Goal: Task Accomplishment & Management: Use online tool/utility

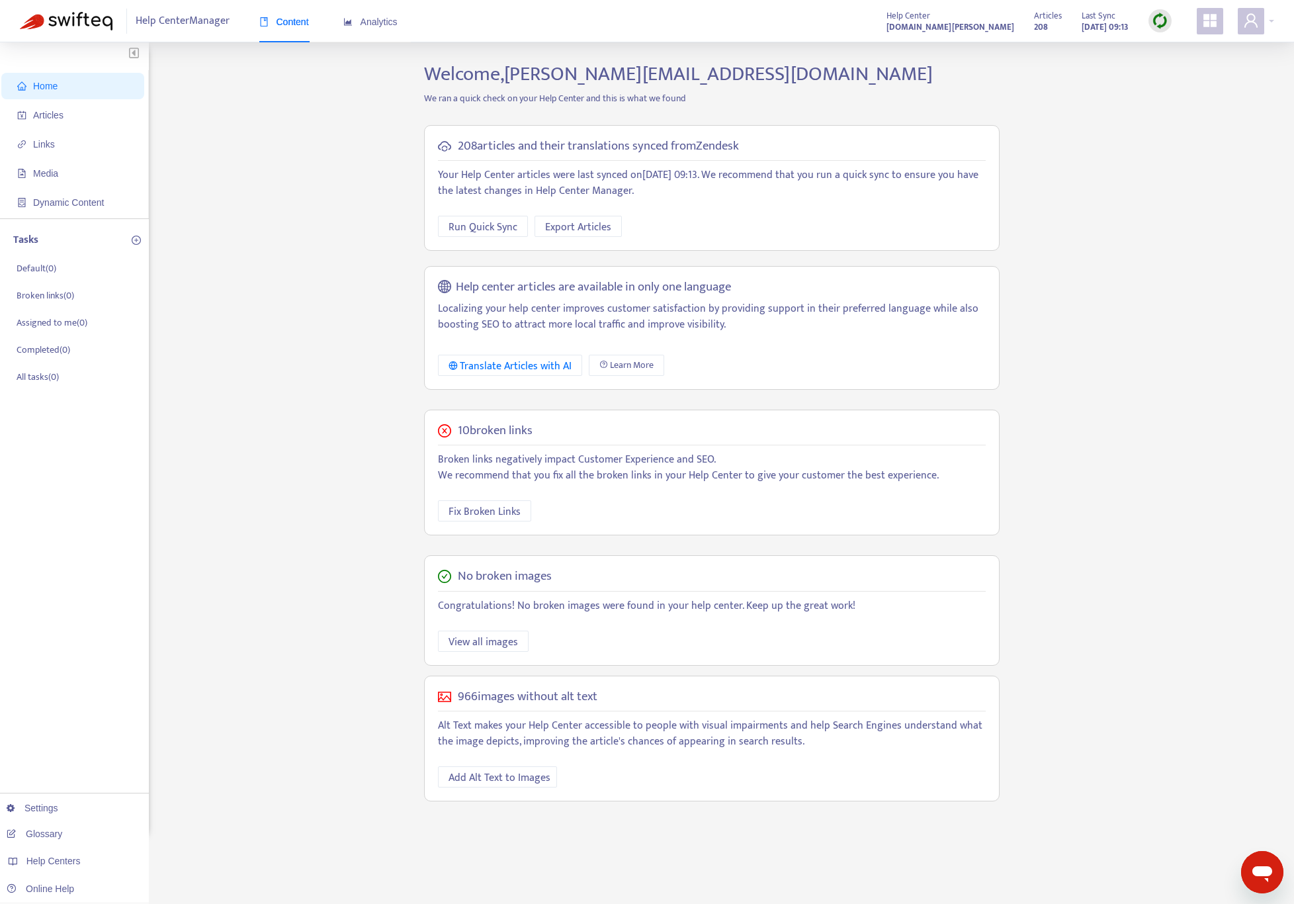
click at [306, 195] on div "Home Articles Links Media Dynamic Content Tasks Default ( 0 ) Broken links ( 0 …" at bounding box center [647, 449] width 1255 height 774
click at [979, 22] on strong "[DOMAIN_NAME][PERSON_NAME]" at bounding box center [951, 27] width 128 height 15
click at [1203, 24] on icon "appstore" at bounding box center [1210, 21] width 16 height 16
click at [1035, 72] on div "Home Articles Links Media Dynamic Content Tasks Default ( 0 ) Broken links ( 0 …" at bounding box center [647, 449] width 1255 height 774
click at [1251, 16] on icon "user" at bounding box center [1251, 21] width 16 height 16
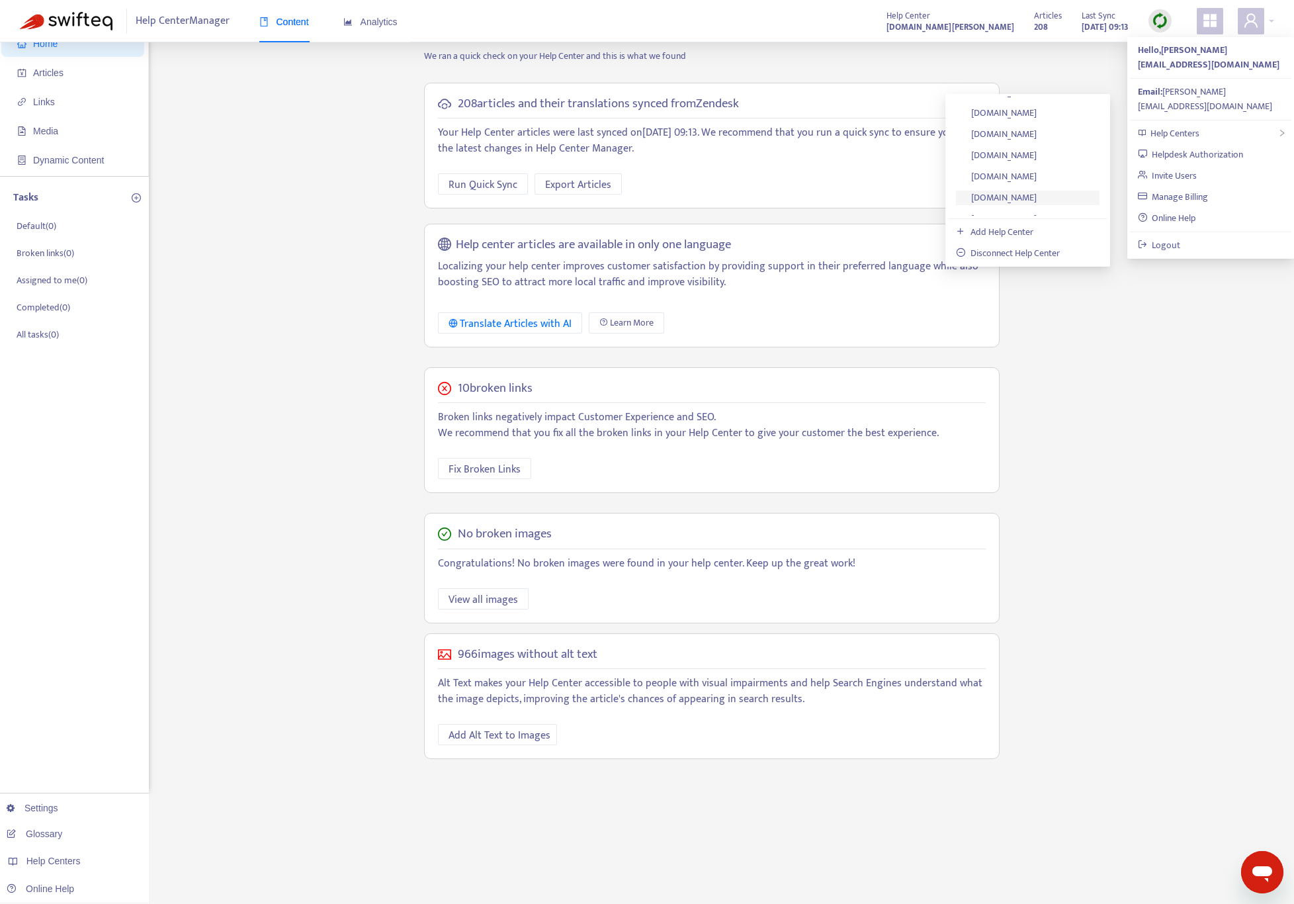
scroll to position [247, 0]
click at [1034, 155] on link "[DOMAIN_NAME]" at bounding box center [996, 156] width 81 height 15
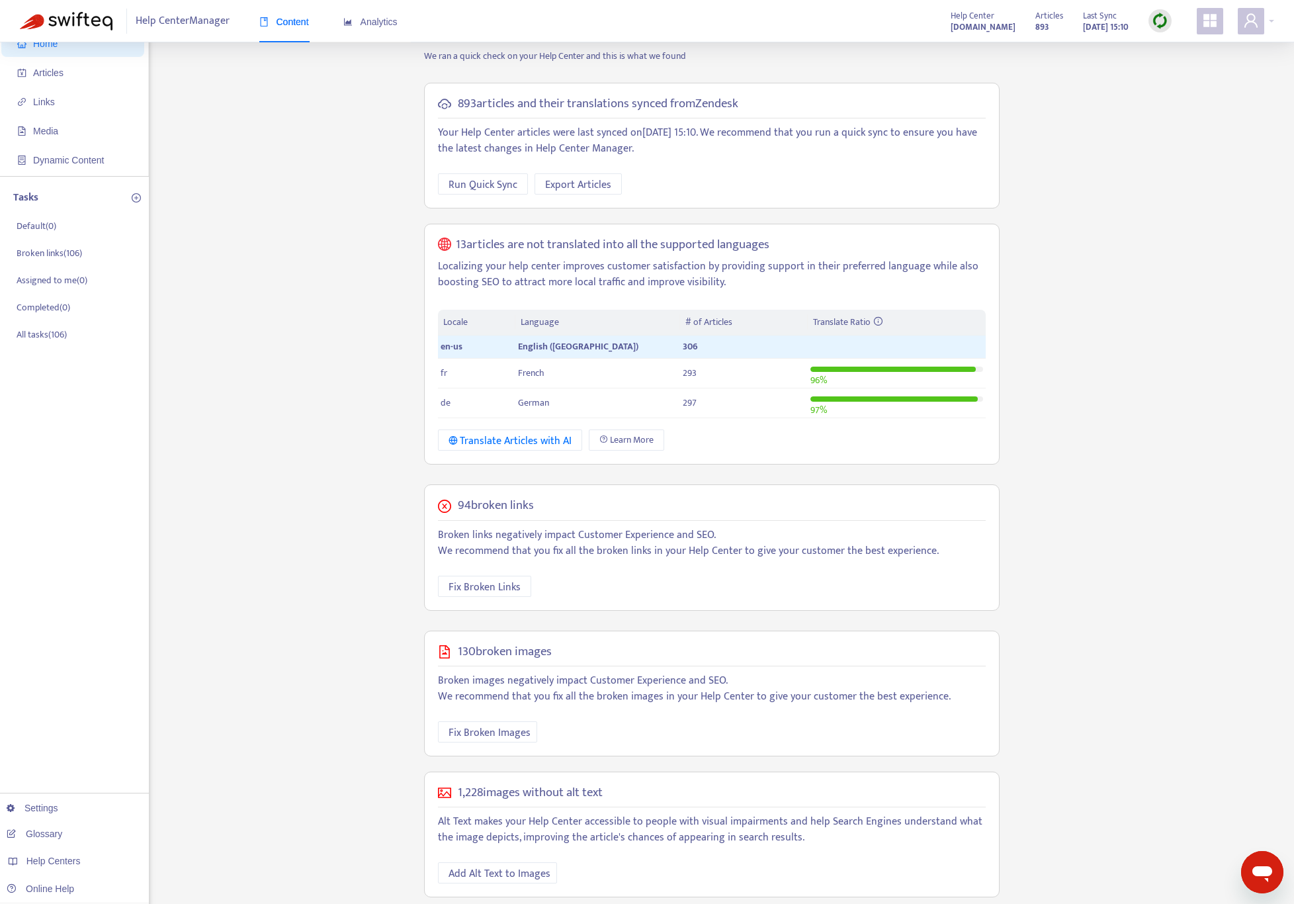
click at [1102, 288] on div "Home Articles Links Media Dynamic Content Tasks Default ( 0 ) Broken links ( 10…" at bounding box center [647, 468] width 1255 height 897
drag, startPoint x: 1245, startPoint y: 24, endPoint x: 1257, endPoint y: 24, distance: 11.2
click at [1245, 24] on icon "user" at bounding box center [1251, 21] width 16 height 16
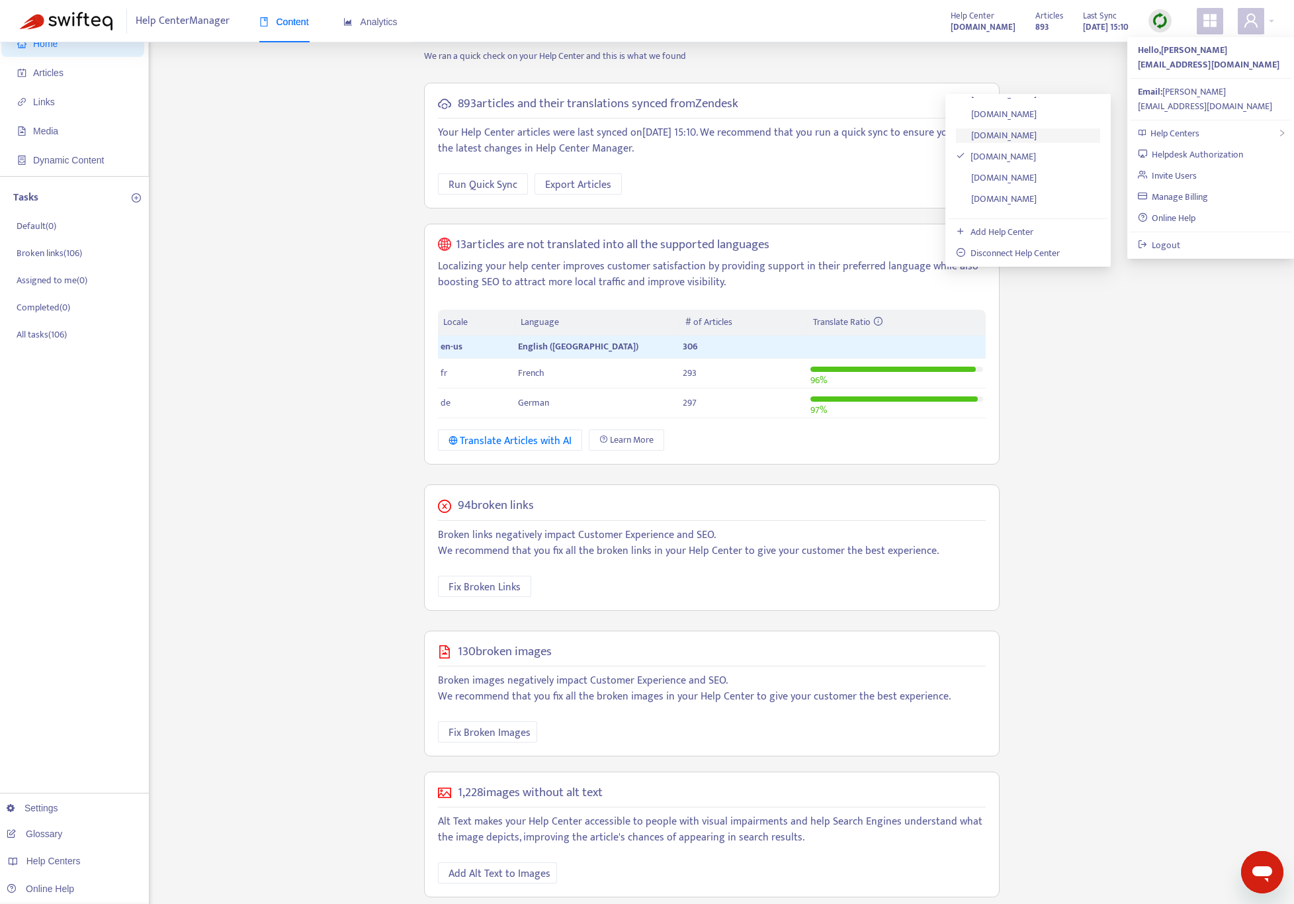
scroll to position [148, 0]
click at [1037, 104] on link "[DOMAIN_NAME]" at bounding box center [996, 107] width 81 height 15
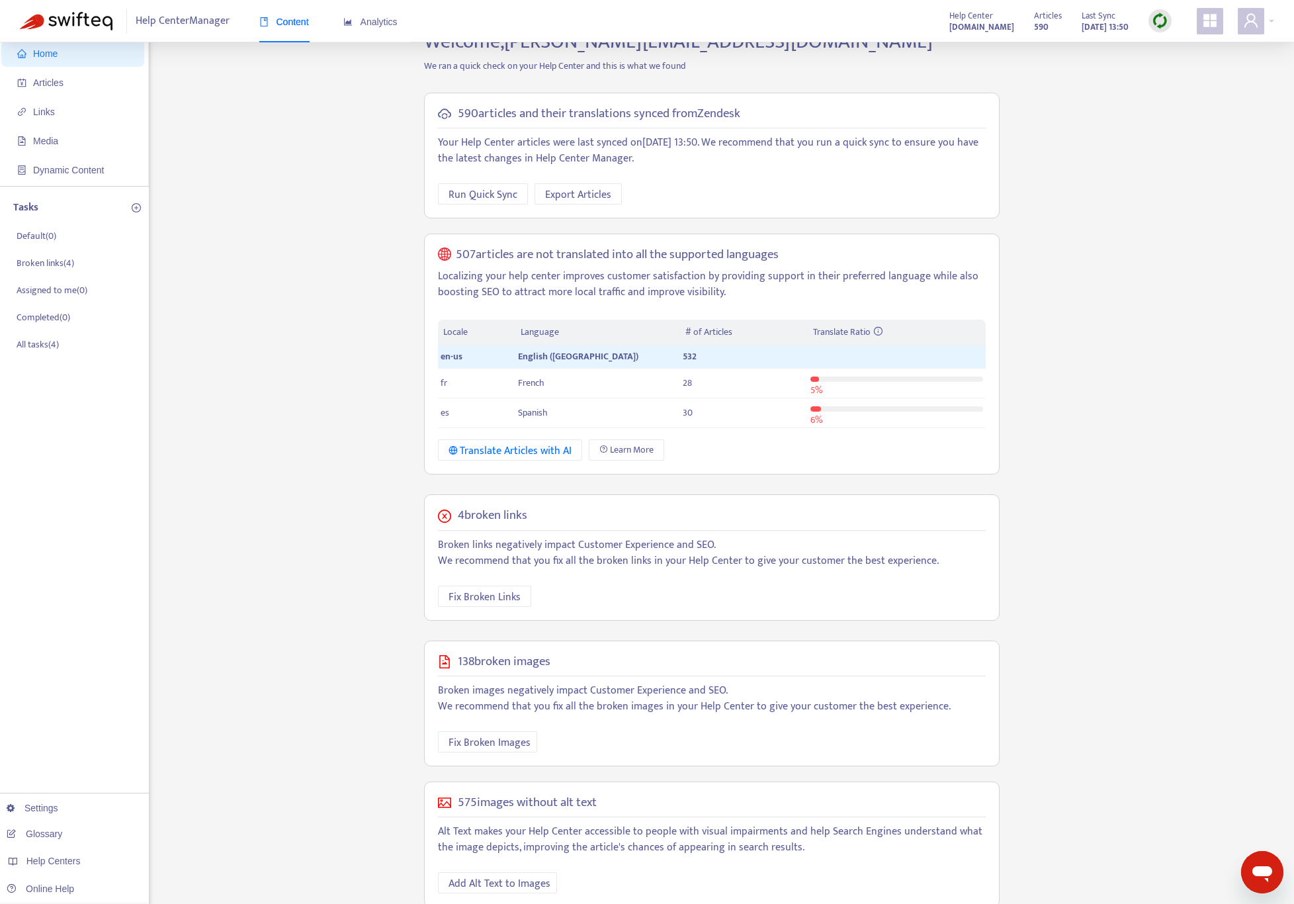
scroll to position [60, 0]
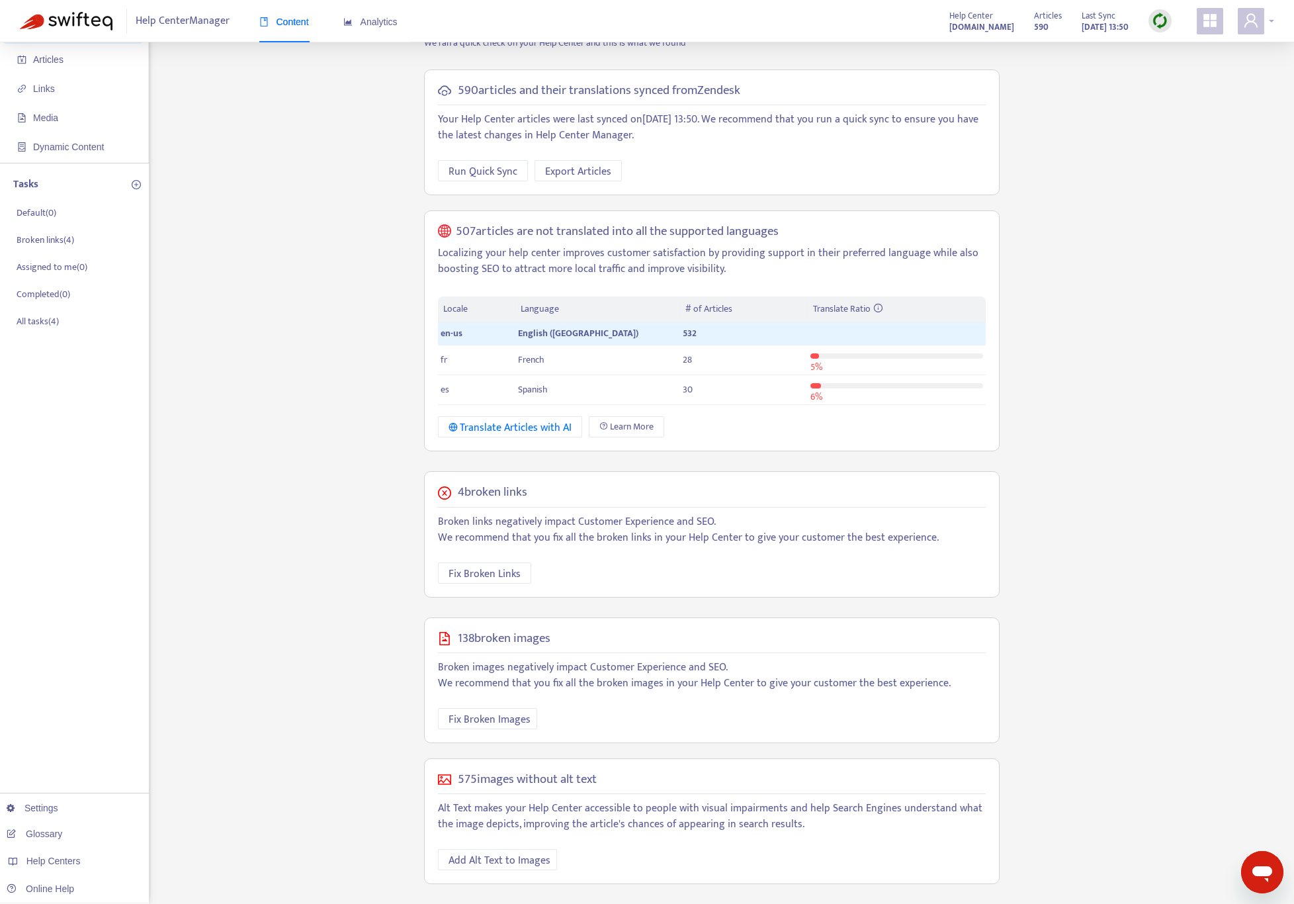
click at [1245, 30] on span at bounding box center [1251, 21] width 26 height 26
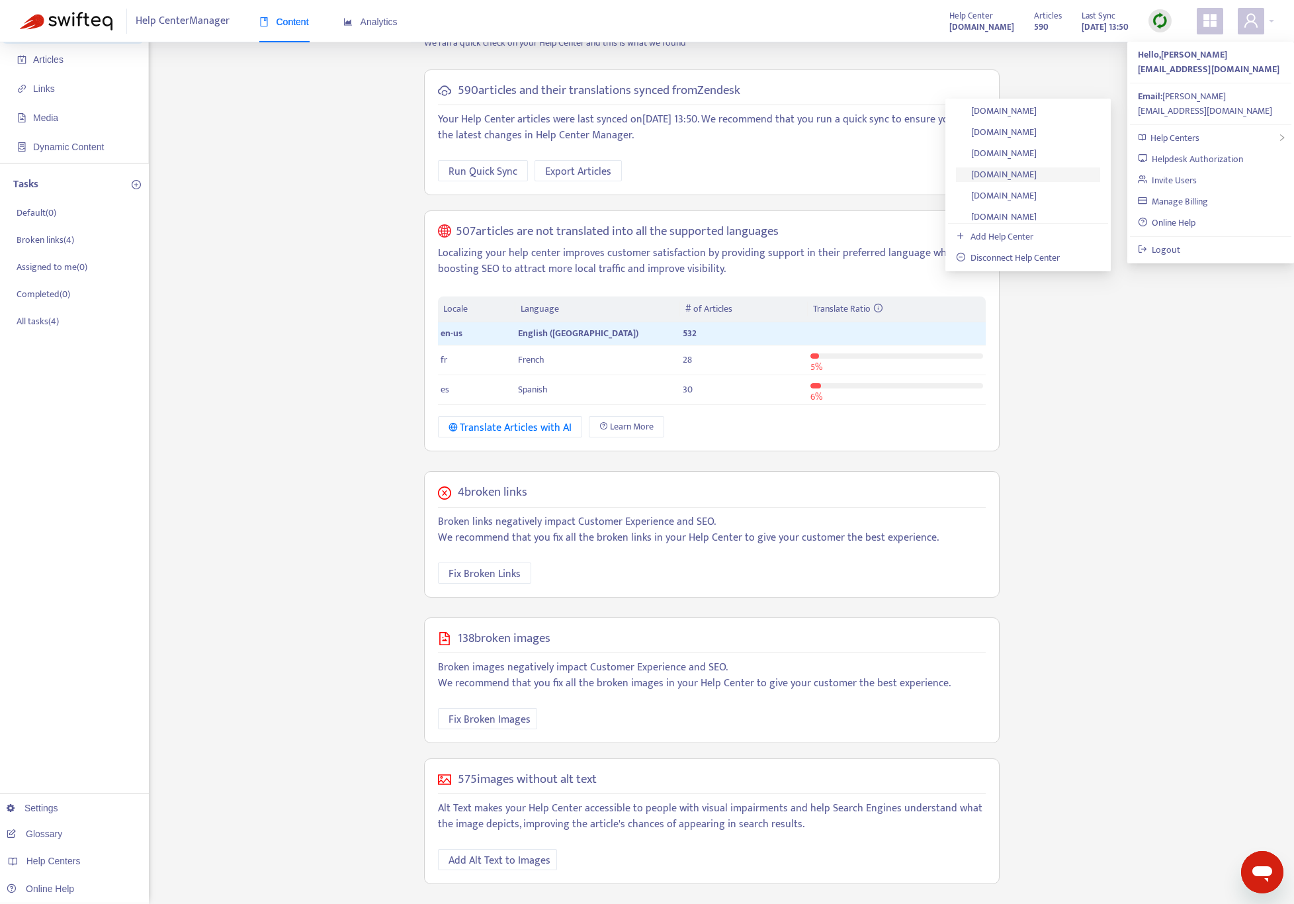
scroll to position [247, 0]
click at [1037, 159] on link "[DOMAIN_NAME]" at bounding box center [996, 161] width 81 height 15
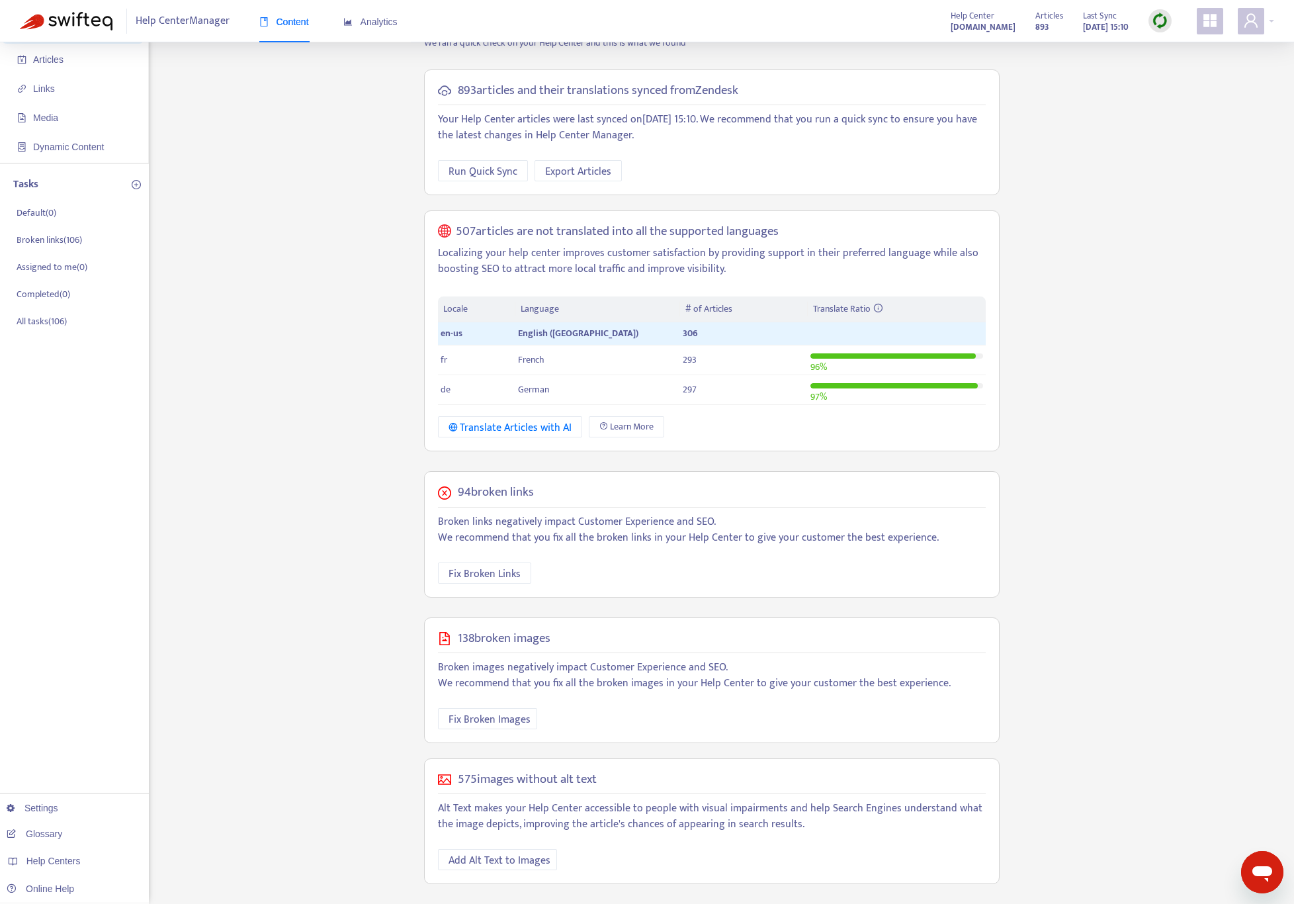
click at [1080, 328] on div "Home Articles Links Media Dynamic Content Tasks Default ( 0 ) Broken links ( 10…" at bounding box center [647, 455] width 1255 height 897
click at [496, 780] on h5 "1,228 images without alt text" at bounding box center [530, 779] width 145 height 15
click at [592, 844] on div "1,228 images without alt text Alt Text makes your Help Center accessible to peo…" at bounding box center [712, 821] width 576 height 126
click at [607, 802] on p "Alt Text makes your Help Center accessible to people with visual impairments an…" at bounding box center [712, 817] width 548 height 32
click at [515, 860] on span "Add Alt Text to Images" at bounding box center [500, 860] width 102 height 17
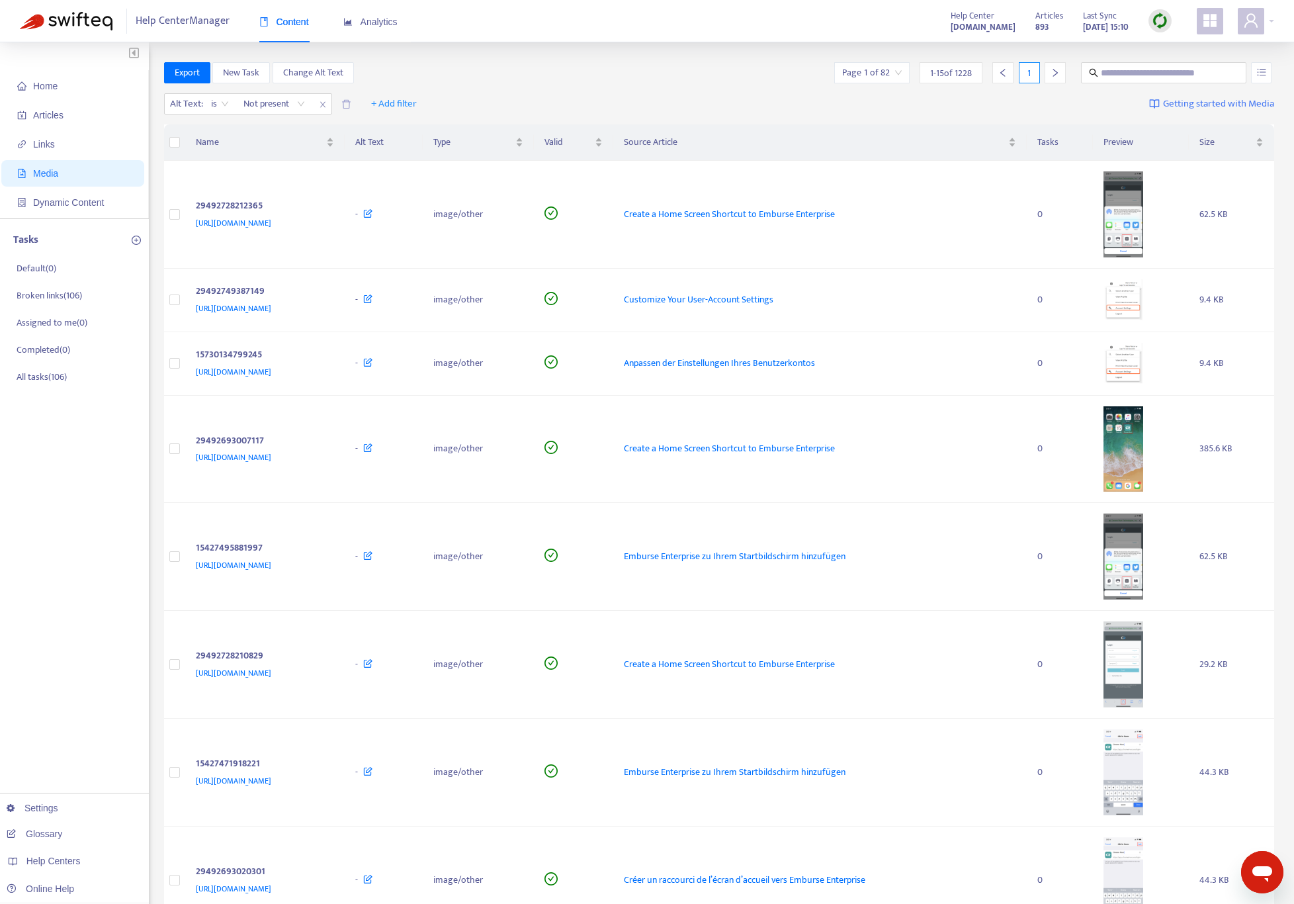
click at [638, 97] on div "Alt Text : is Not present + Add filter Getting started with Media" at bounding box center [719, 107] width 1111 height 36
click at [475, 56] on div "Home Articles Links Media Dynamic Content Tasks Default ( 0 ) Broken links ( 10…" at bounding box center [647, 880] width 1294 height 1676
click at [562, 82] on div "Export New Task Change Alt Text Page 1 of 82 1 - 15 of 1228 1" at bounding box center [719, 72] width 1111 height 21
click at [1066, 98] on div "Alt Text : is Not present + Add filter Getting started with Media" at bounding box center [719, 107] width 1111 height 36
drag, startPoint x: 727, startPoint y: 69, endPoint x: 749, endPoint y: 66, distance: 22.1
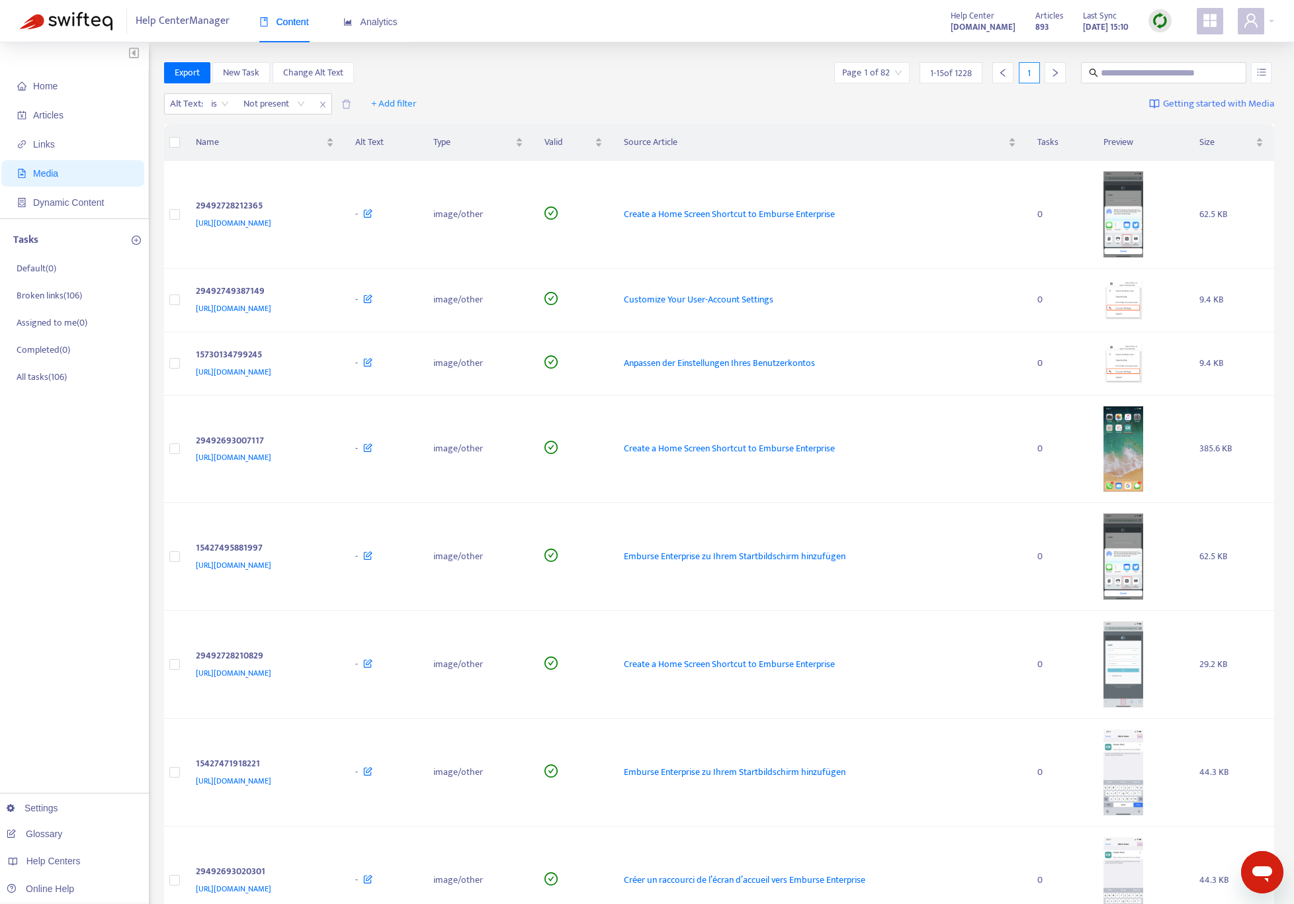
click at [729, 69] on div "Export New Task Change Alt Text Page 1 of 82 1 - 15 of 1228 1" at bounding box center [719, 72] width 1111 height 21
click at [1253, 26] on icon "user" at bounding box center [1251, 21] width 16 height 16
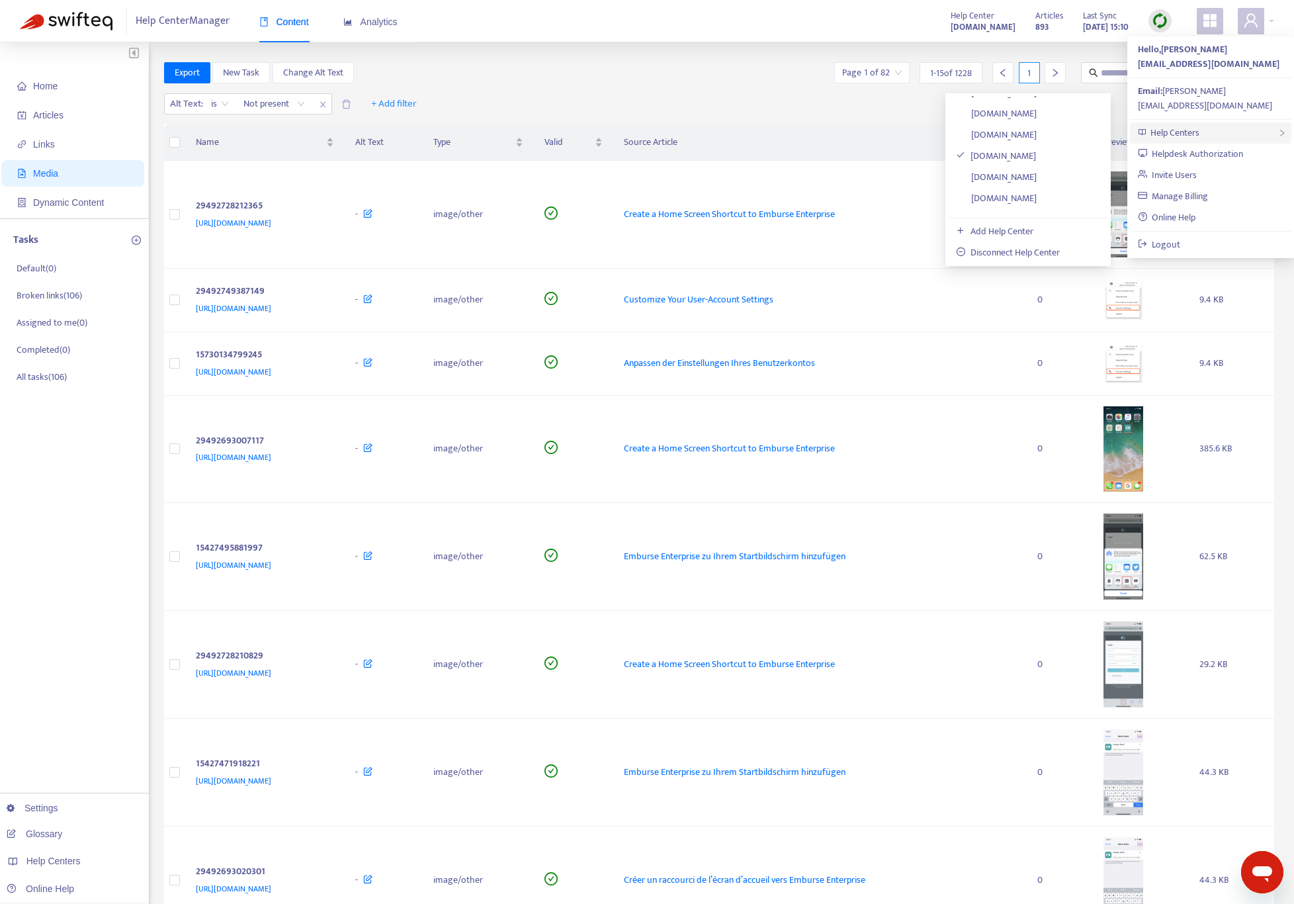
click at [1233, 122] on div "Help Centers" at bounding box center [1210, 132] width 161 height 21
click at [1037, 201] on link "[DOMAIN_NAME]" at bounding box center [996, 204] width 81 height 15
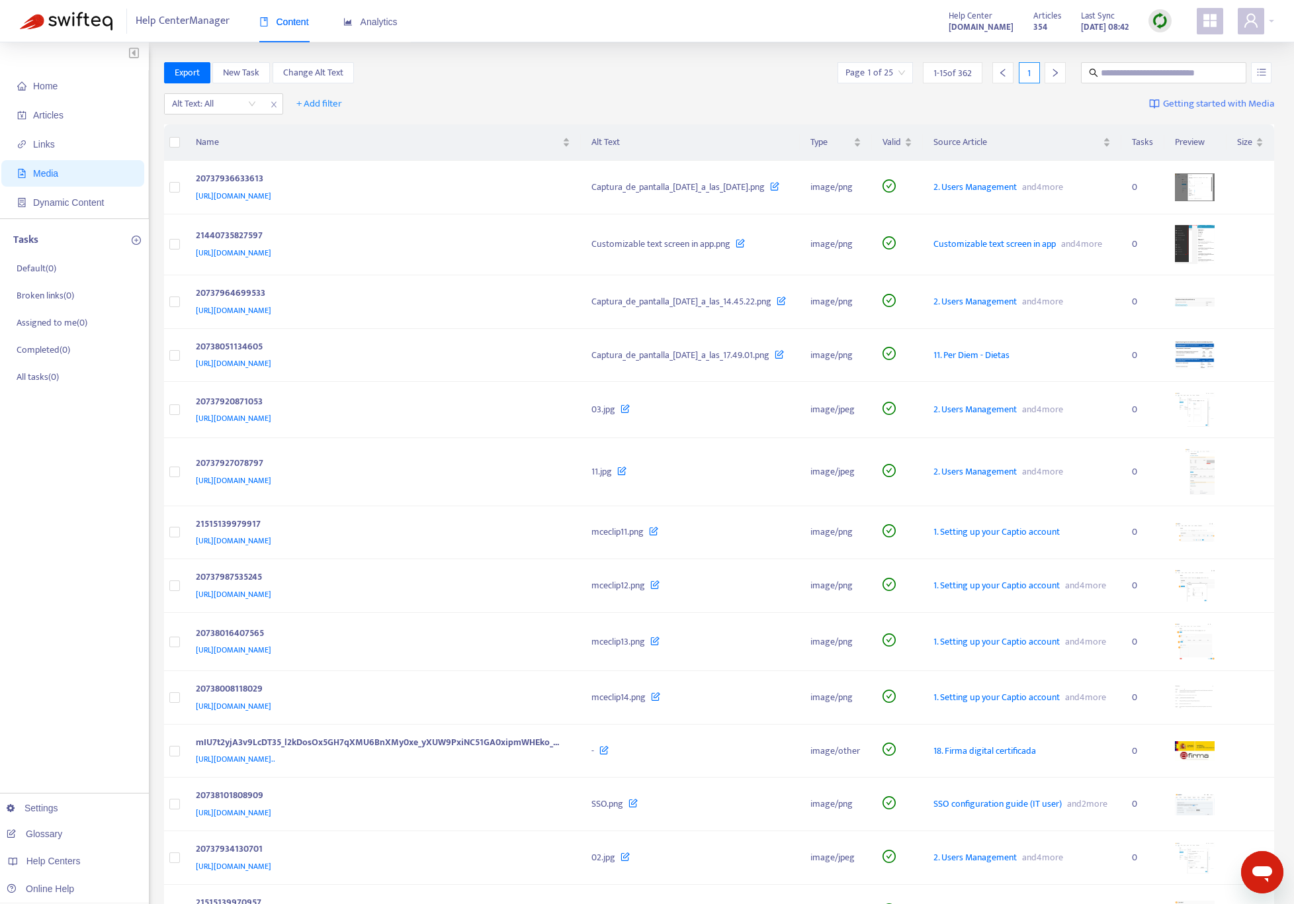
click at [559, 50] on div "Home Articles Links Media Dynamic Content Tasks Default ( 0 ) Broken links ( 0 …" at bounding box center [647, 553] width 1294 height 1023
click at [707, 75] on div "Export New Task Change Alt Text Page 1 of 25 1 - 15 of 362 1" at bounding box center [719, 72] width 1111 height 21
click at [725, 75] on div "Export New Task Change Alt Text Page 1 of 25 1 - 15 of 362 1" at bounding box center [719, 72] width 1111 height 21
click at [993, 103] on div "Alt Text: All + Add filter Getting started with Media" at bounding box center [719, 107] width 1111 height 36
click at [404, 96] on div "Alt Text: All + Add filter Getting started with Media" at bounding box center [719, 107] width 1111 height 36
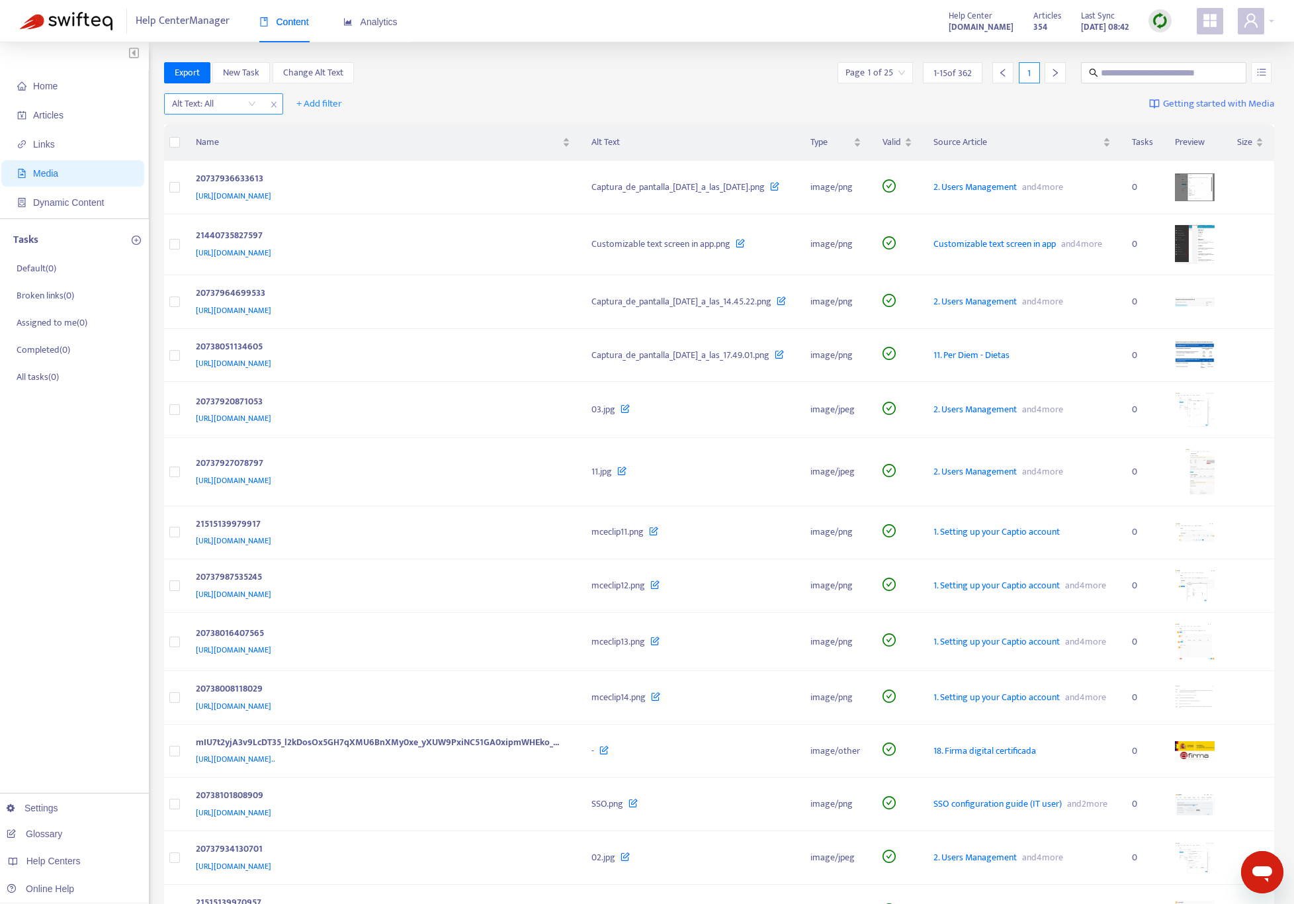
click at [213, 101] on input "search" at bounding box center [214, 104] width 84 height 20
click at [232, 169] on div "Not present" at bounding box center [290, 172] width 230 height 15
click at [743, 72] on div "Export New Task Change Alt Text Page 1 of 25 1 - 15 of 362 1" at bounding box center [719, 72] width 1111 height 21
click at [1057, 64] on div at bounding box center [1055, 72] width 21 height 21
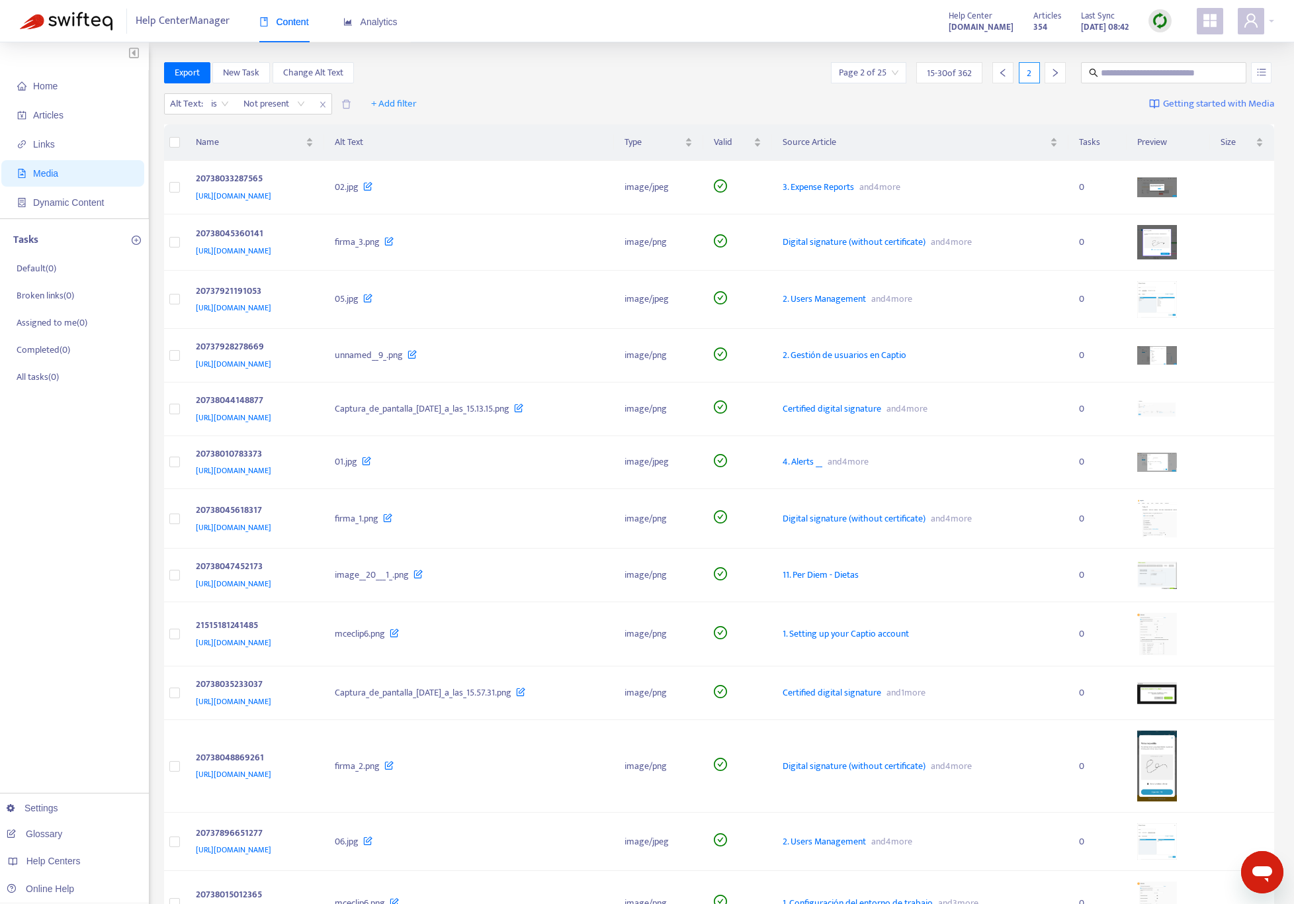
click at [614, 152] on th "Alt Text" at bounding box center [469, 142] width 290 height 36
drag, startPoint x: 547, startPoint y: 106, endPoint x: 539, endPoint y: 105, distance: 8.0
click at [539, 105] on div "Alt Text : is Not present + Add filter Getting started with Media" at bounding box center [719, 107] width 1111 height 36
click at [309, 175] on div "20738033287565" at bounding box center [252, 179] width 113 height 17
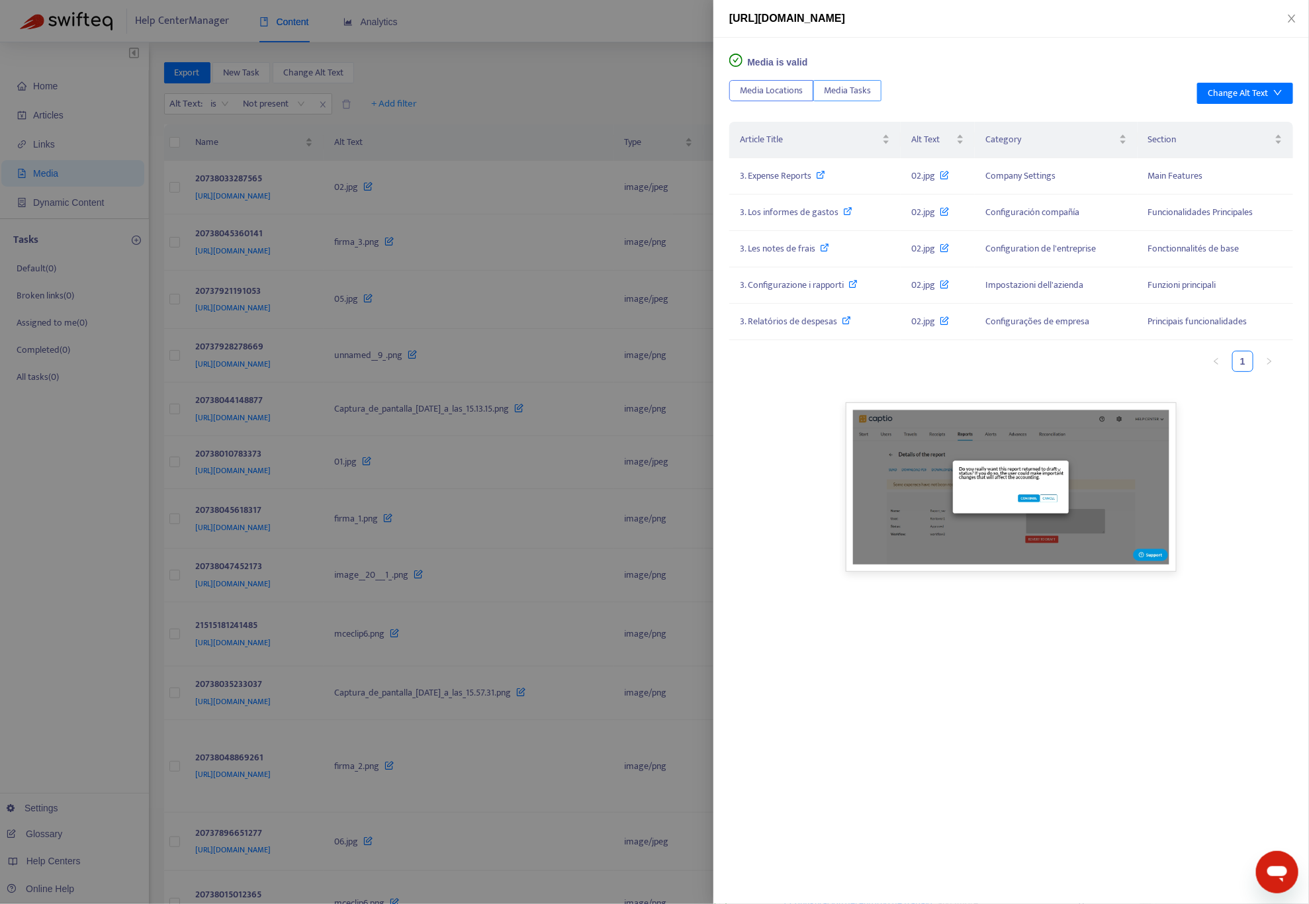
click at [830, 85] on span "Media Tasks" at bounding box center [847, 90] width 47 height 15
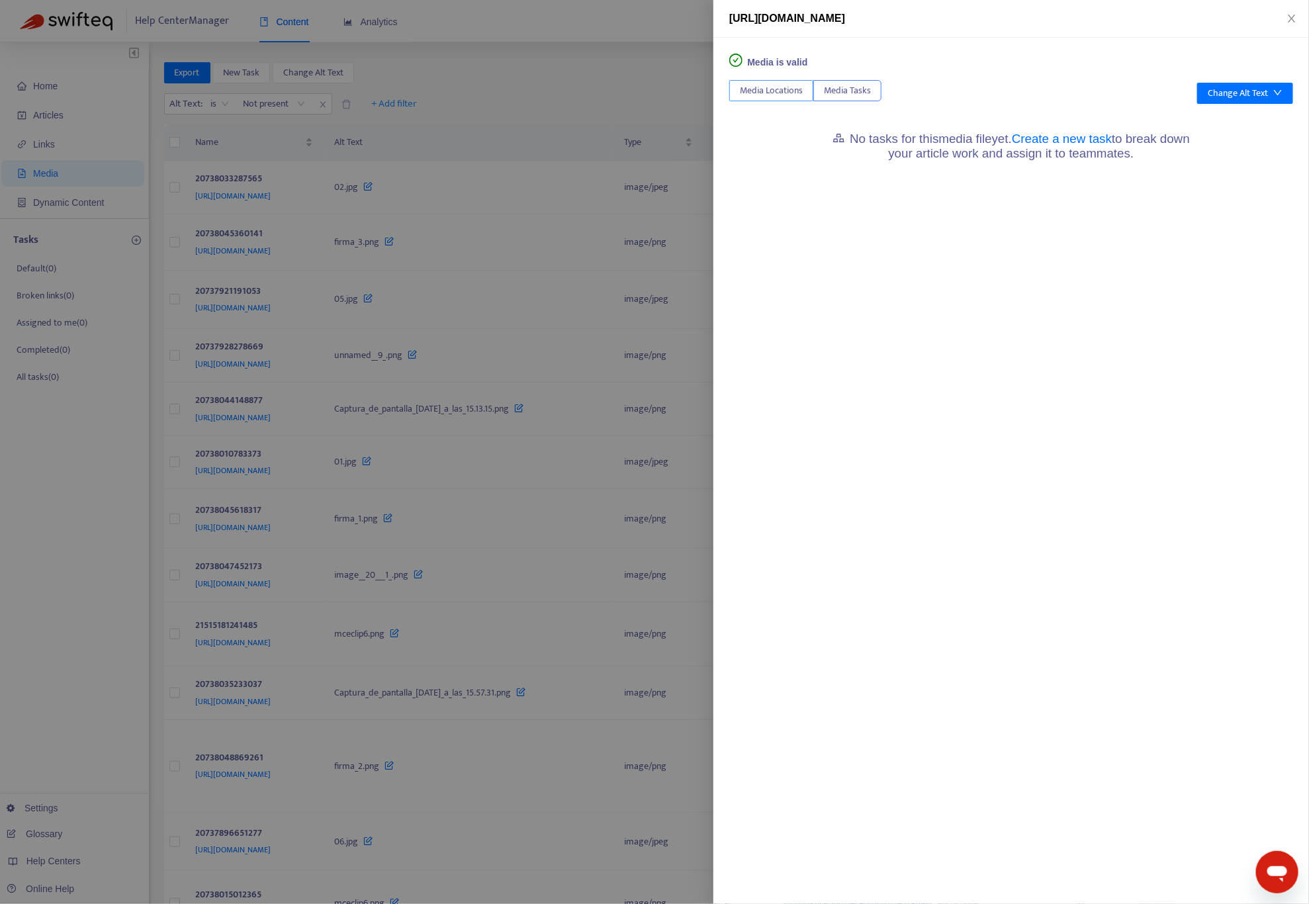
click at [784, 85] on span "Media Locations" at bounding box center [771, 90] width 63 height 15
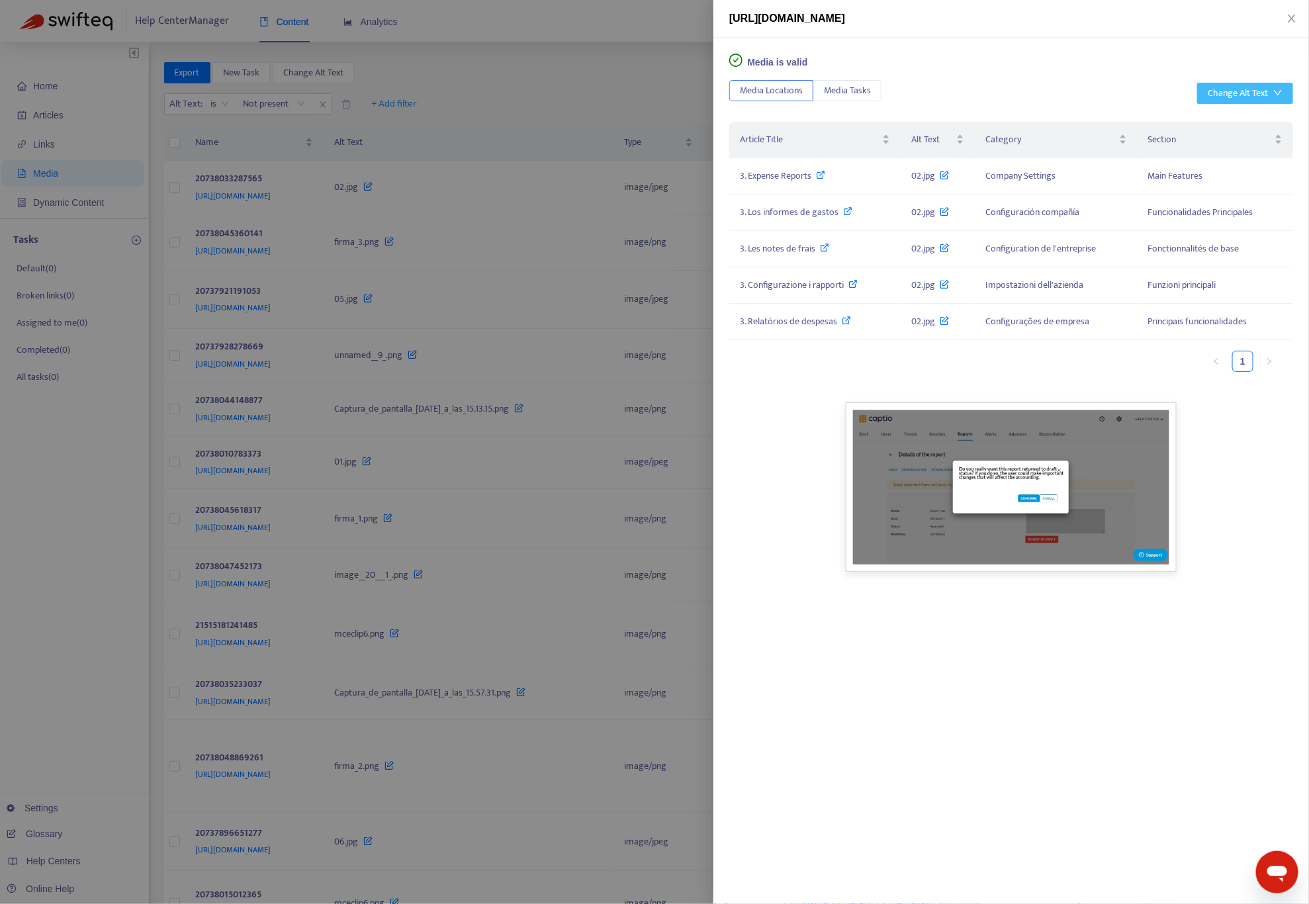
click at [1218, 84] on button "Change Alt Text" at bounding box center [1245, 93] width 96 height 21
click at [1114, 78] on div "Media is valid Media Locations Media Tasks Change Alt Text Article Title Alt Te…" at bounding box center [1011, 471] width 596 height 866
click at [1234, 98] on div "Change Alt Text" at bounding box center [1238, 93] width 60 height 15
click at [1255, 144] on span "Generate with AI" at bounding box center [1244, 141] width 75 height 15
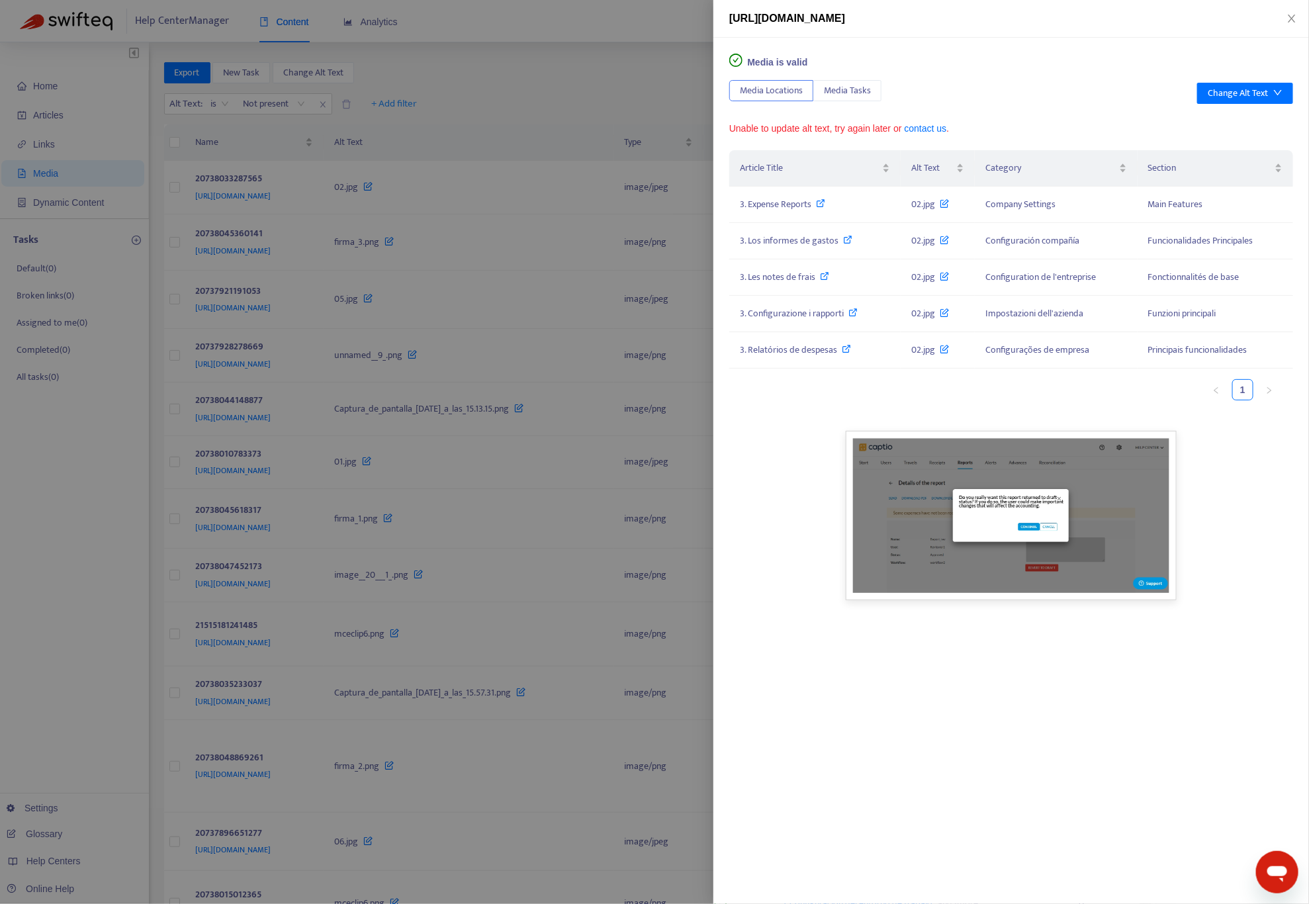
click at [815, 134] on div "Unable to update alt text, try again later or contact us ." at bounding box center [1011, 129] width 564 height 14
click at [1291, 18] on icon "close" at bounding box center [1291, 19] width 7 height 8
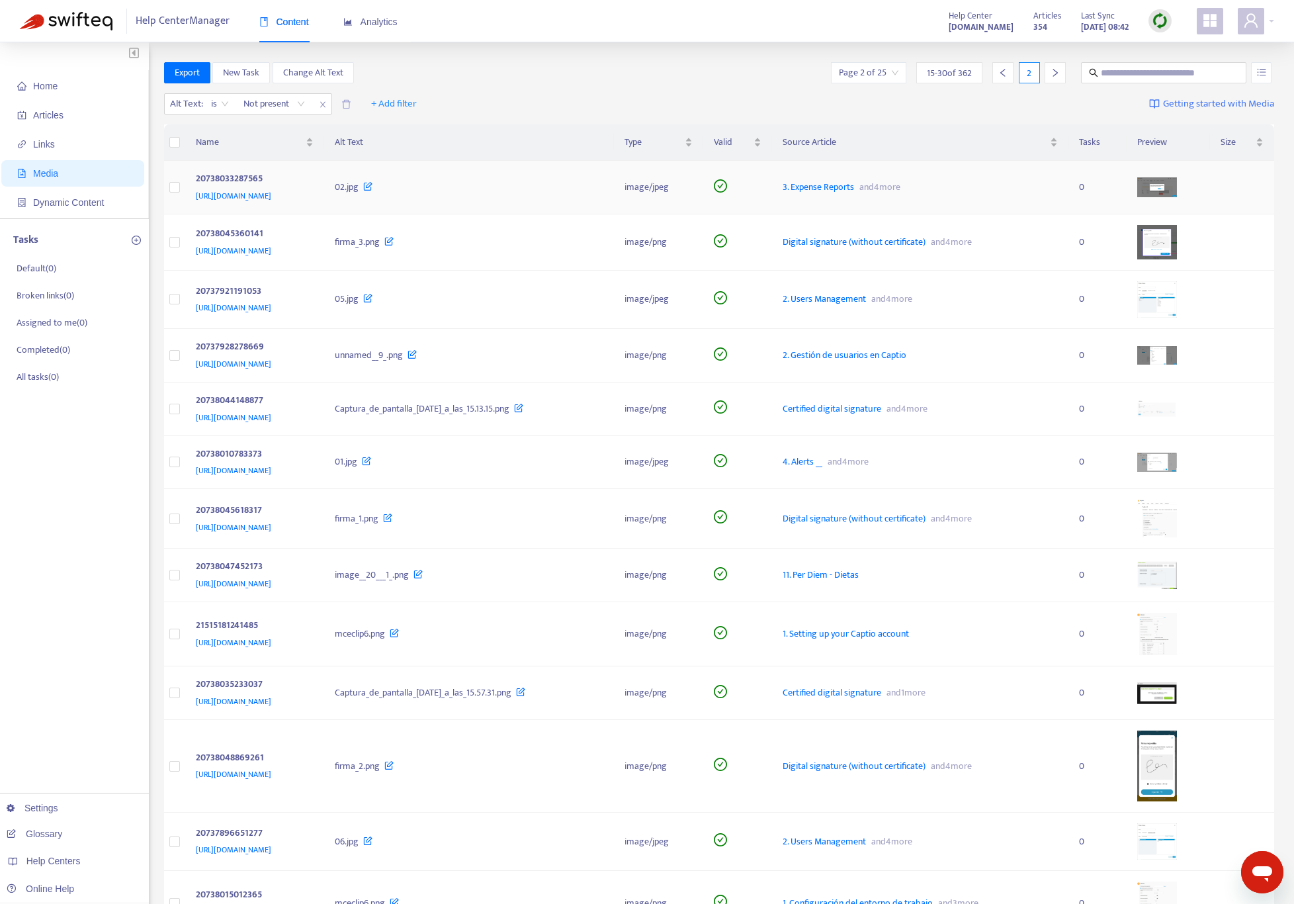
click at [614, 179] on td "02.jpg" at bounding box center [469, 188] width 290 height 54
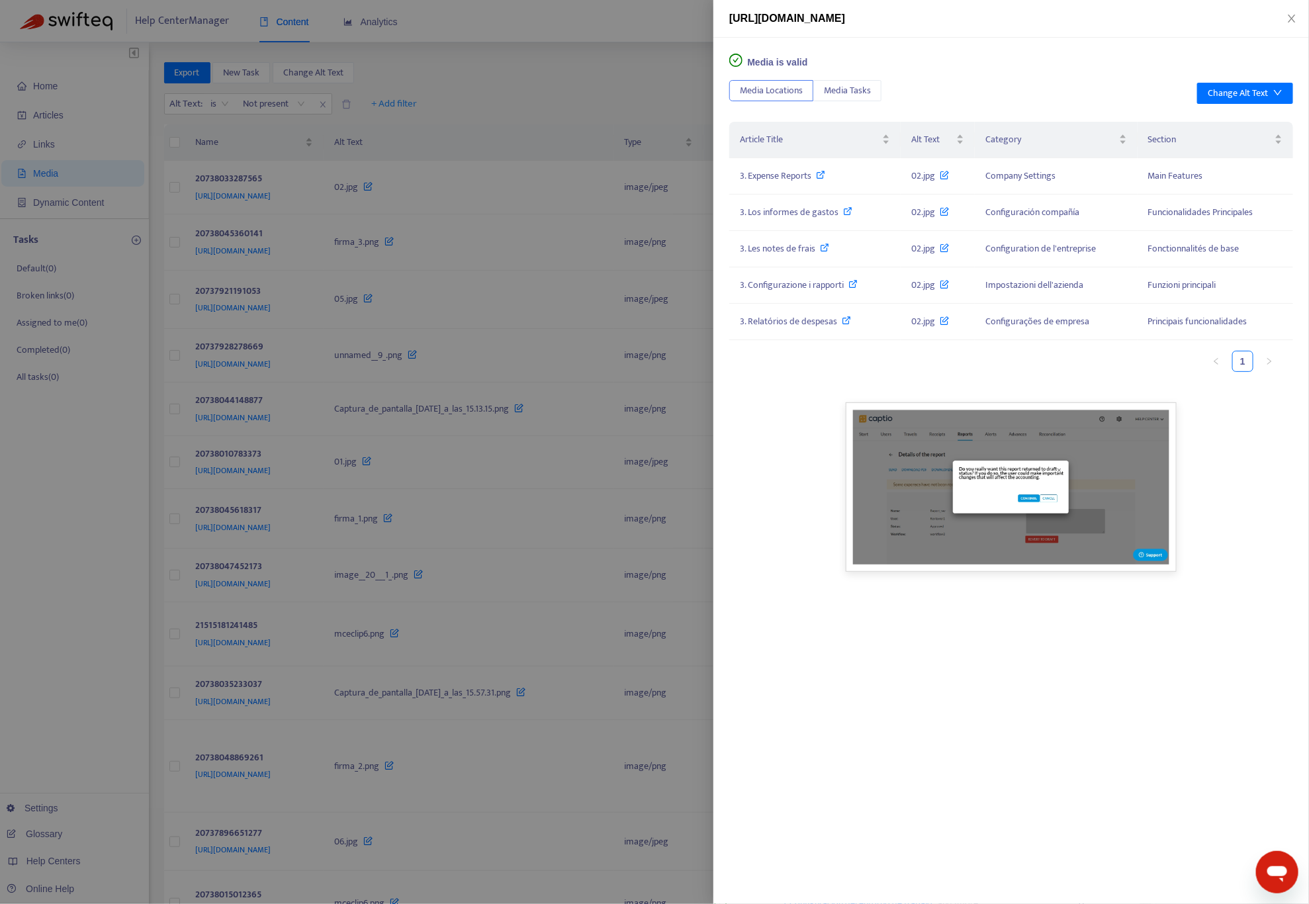
click at [620, 127] on div at bounding box center [654, 452] width 1309 height 904
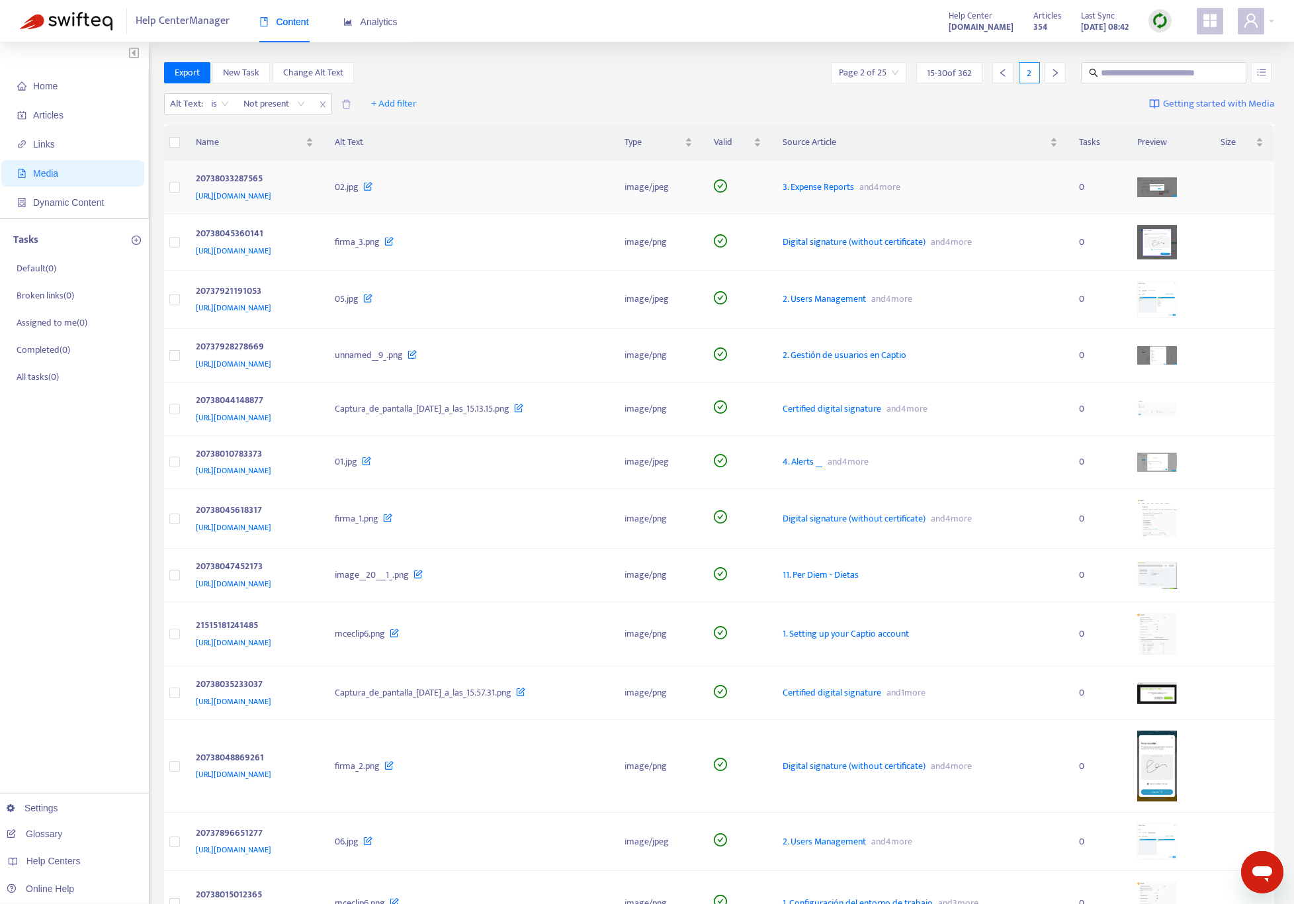
click at [165, 191] on td at bounding box center [174, 188] width 21 height 54
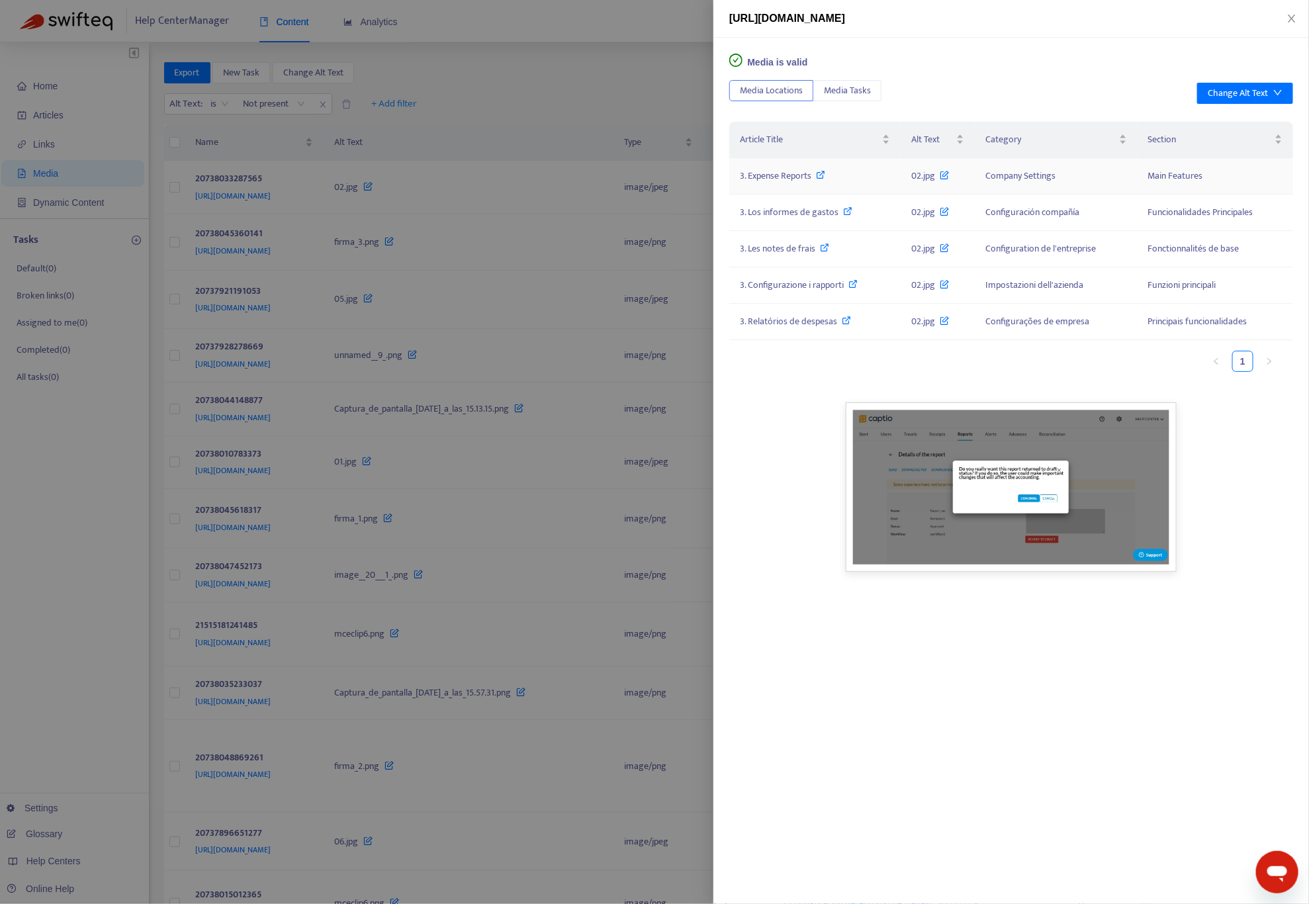
click at [945, 175] on icon at bounding box center [944, 172] width 9 height 15
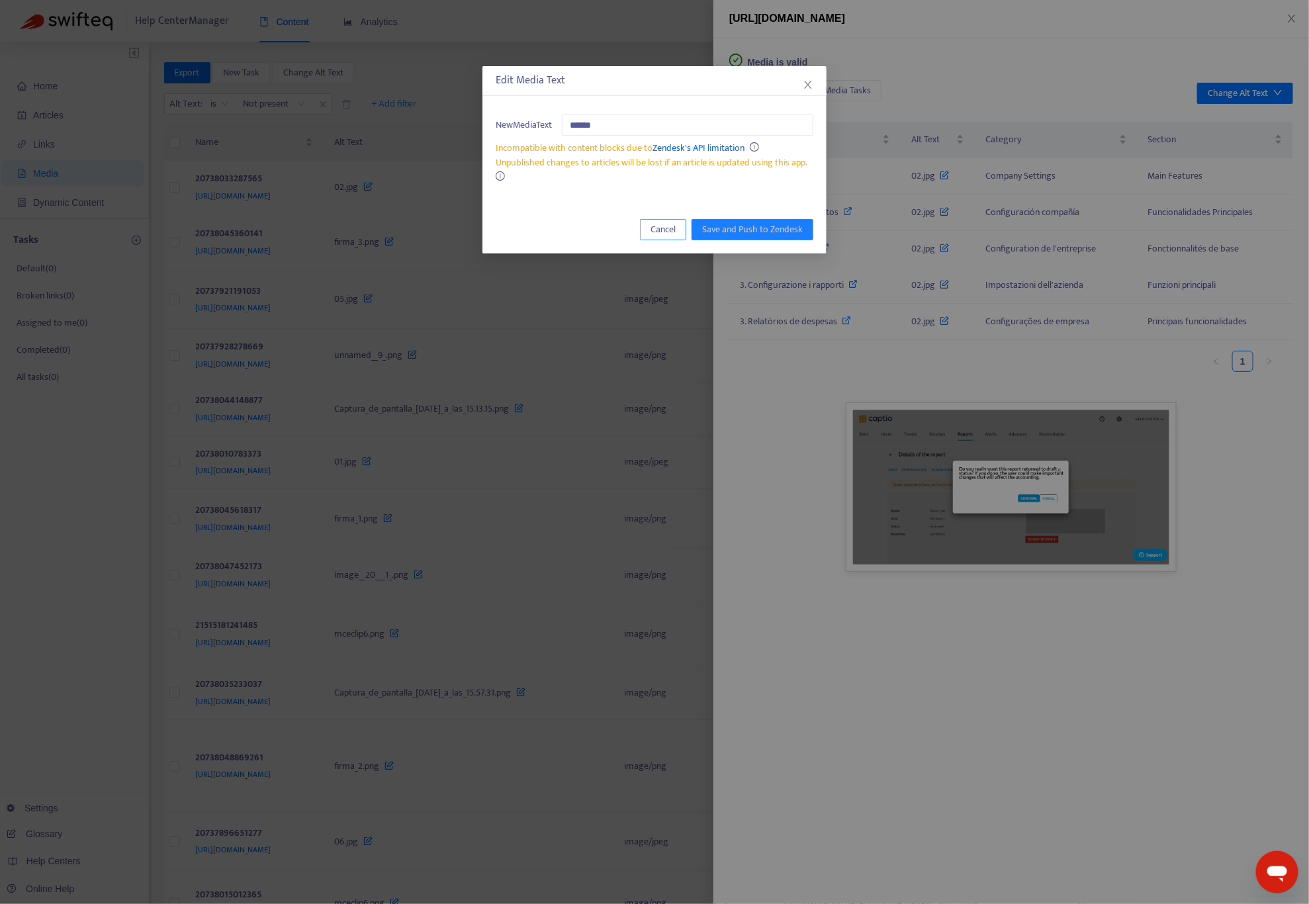
click at [657, 227] on span "Cancel" at bounding box center [663, 229] width 25 height 15
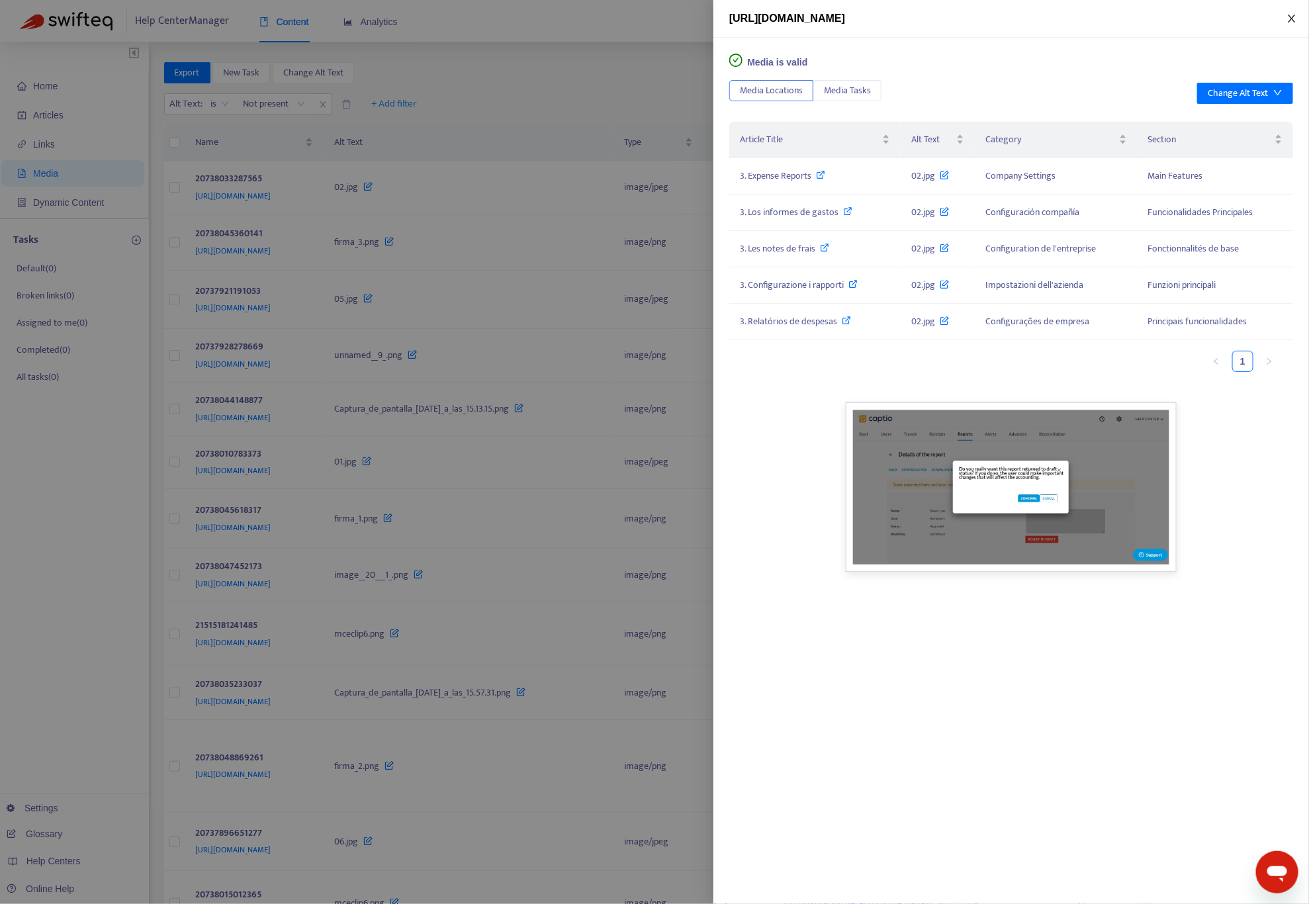
click at [1294, 13] on icon "close" at bounding box center [1291, 18] width 11 height 11
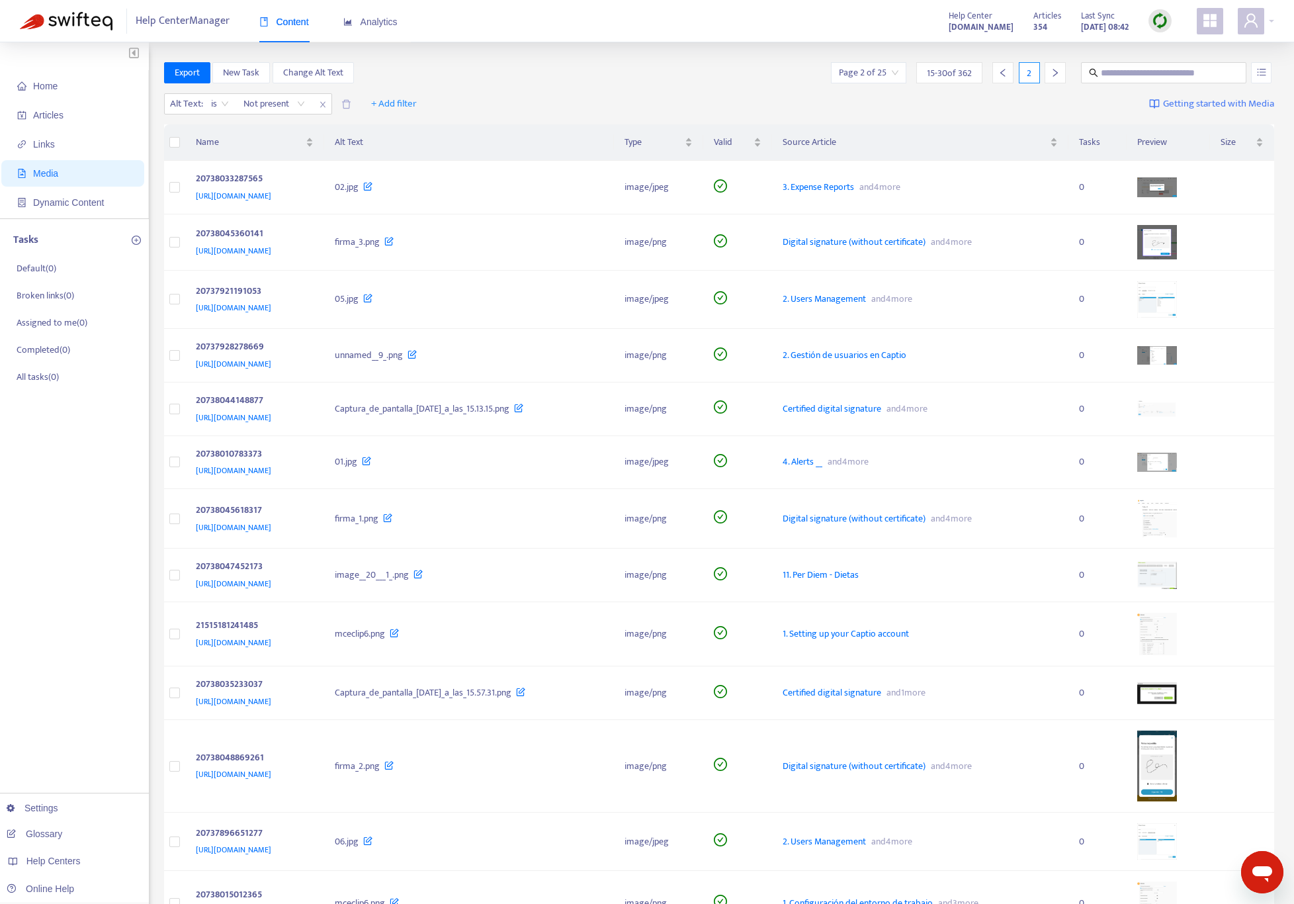
click at [1152, 19] on img at bounding box center [1160, 21] width 17 height 17
click at [1185, 46] on link "Quick Sync" at bounding box center [1187, 47] width 56 height 15
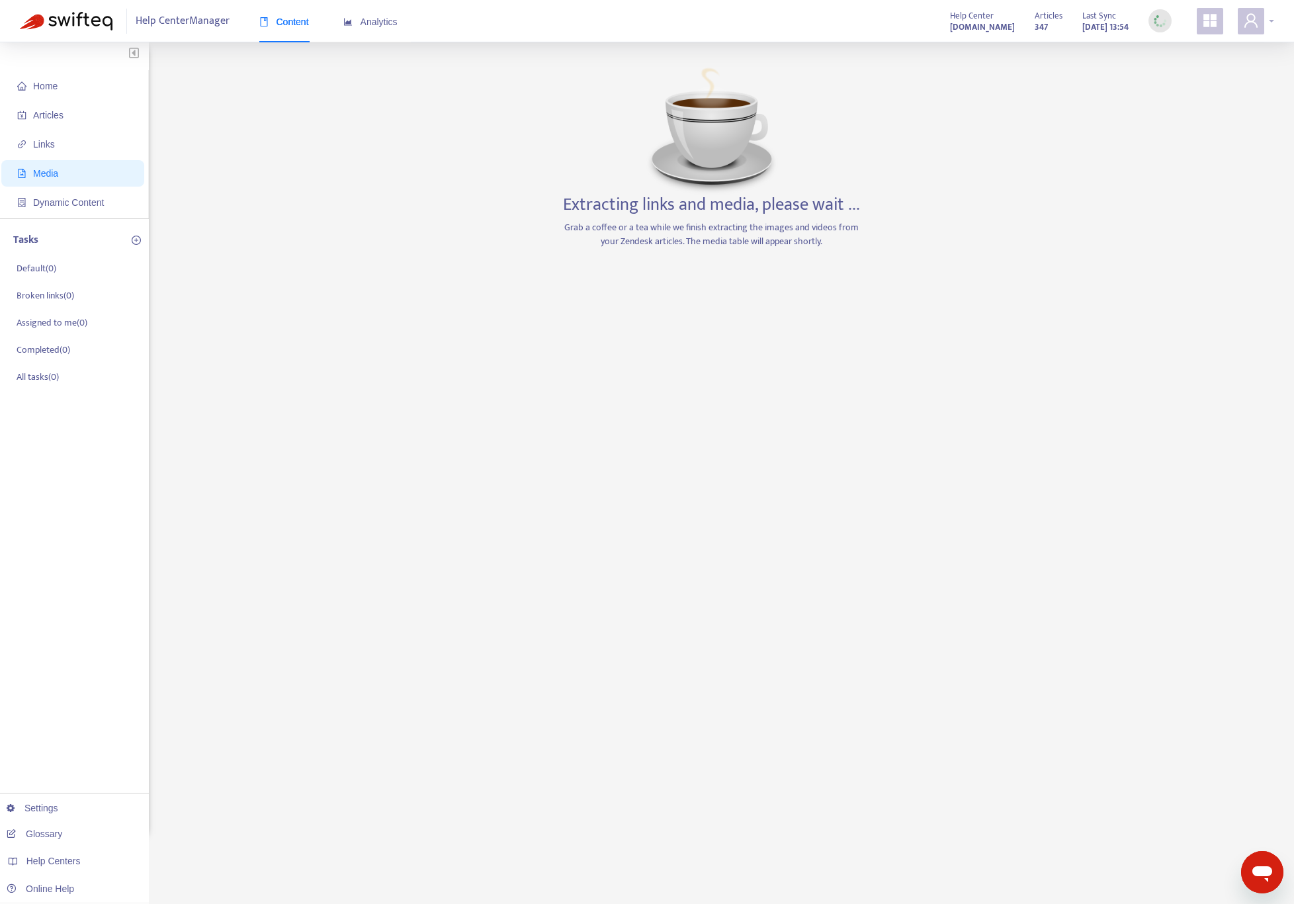
click at [1257, 30] on span at bounding box center [1251, 21] width 26 height 26
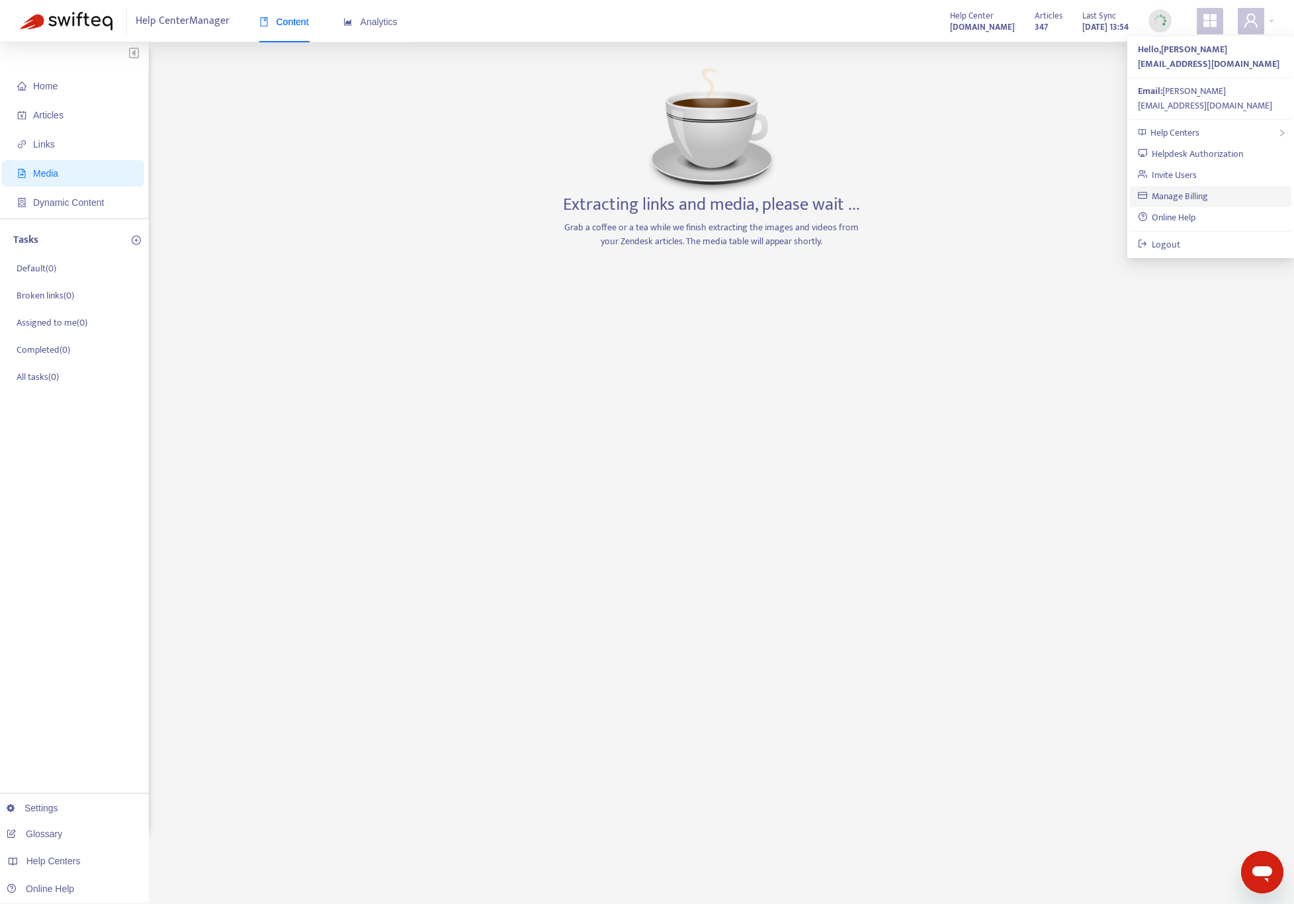
click at [1209, 189] on link "Manage Billing" at bounding box center [1173, 196] width 71 height 15
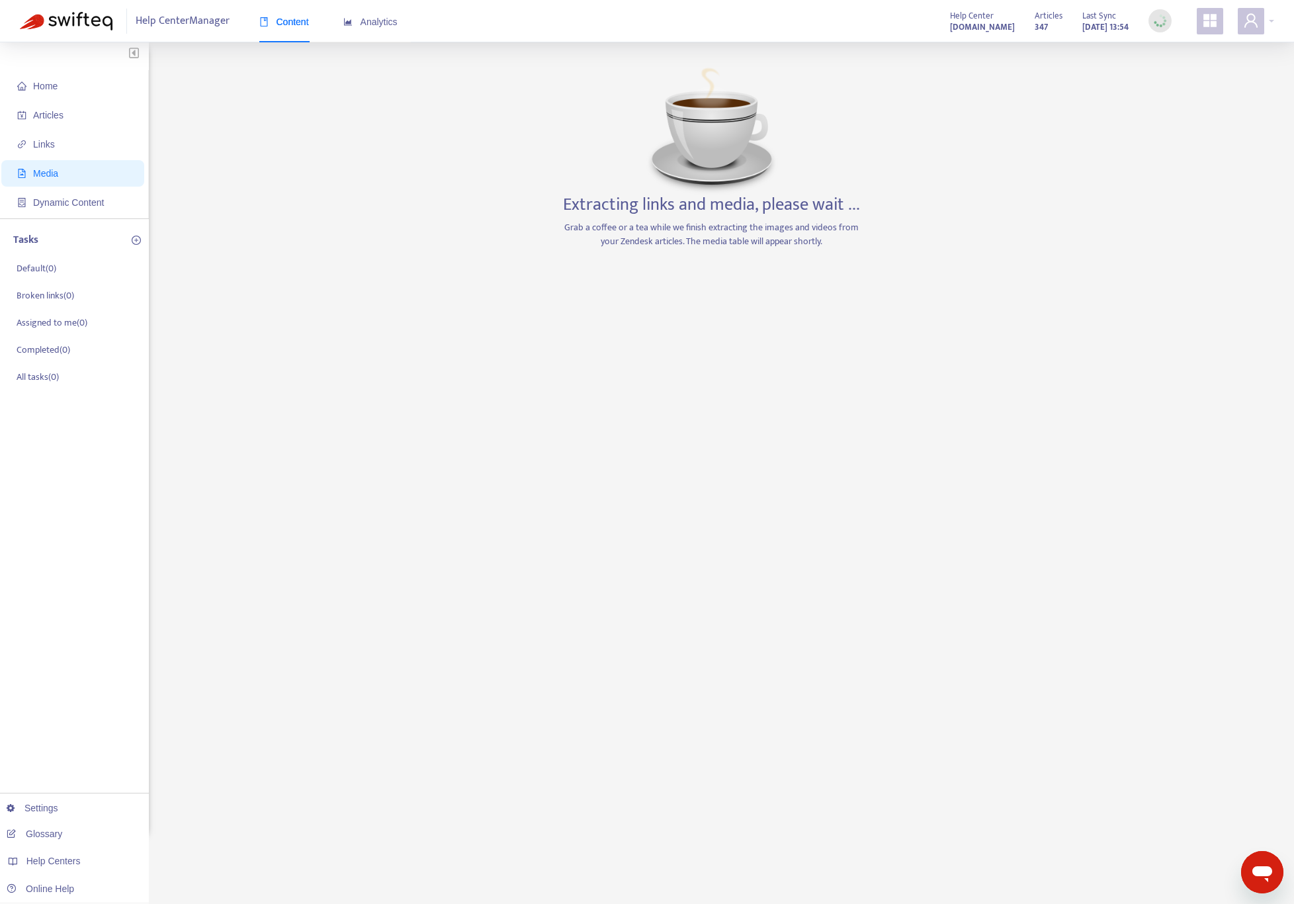
click at [1132, 154] on div "Home Articles Links Media Dynamic Content Tasks Default ( 0 ) Broken links ( 0 …" at bounding box center [647, 449] width 1255 height 774
click at [512, 228] on div "Home Articles Links Media Dynamic Content Tasks Default ( 0 ) Broken links ( 0 …" at bounding box center [647, 449] width 1255 height 774
click at [831, 243] on p "Grab a coffee or a tea while we finish extracting the images and videos from yo…" at bounding box center [712, 234] width 311 height 28
click at [866, 223] on p "Grab a coffee or a tea while we finish extracting the images and videos from yo…" at bounding box center [712, 234] width 311 height 28
click at [858, 210] on h3 "Extracting links and media, please wait ..." at bounding box center [711, 205] width 297 height 21
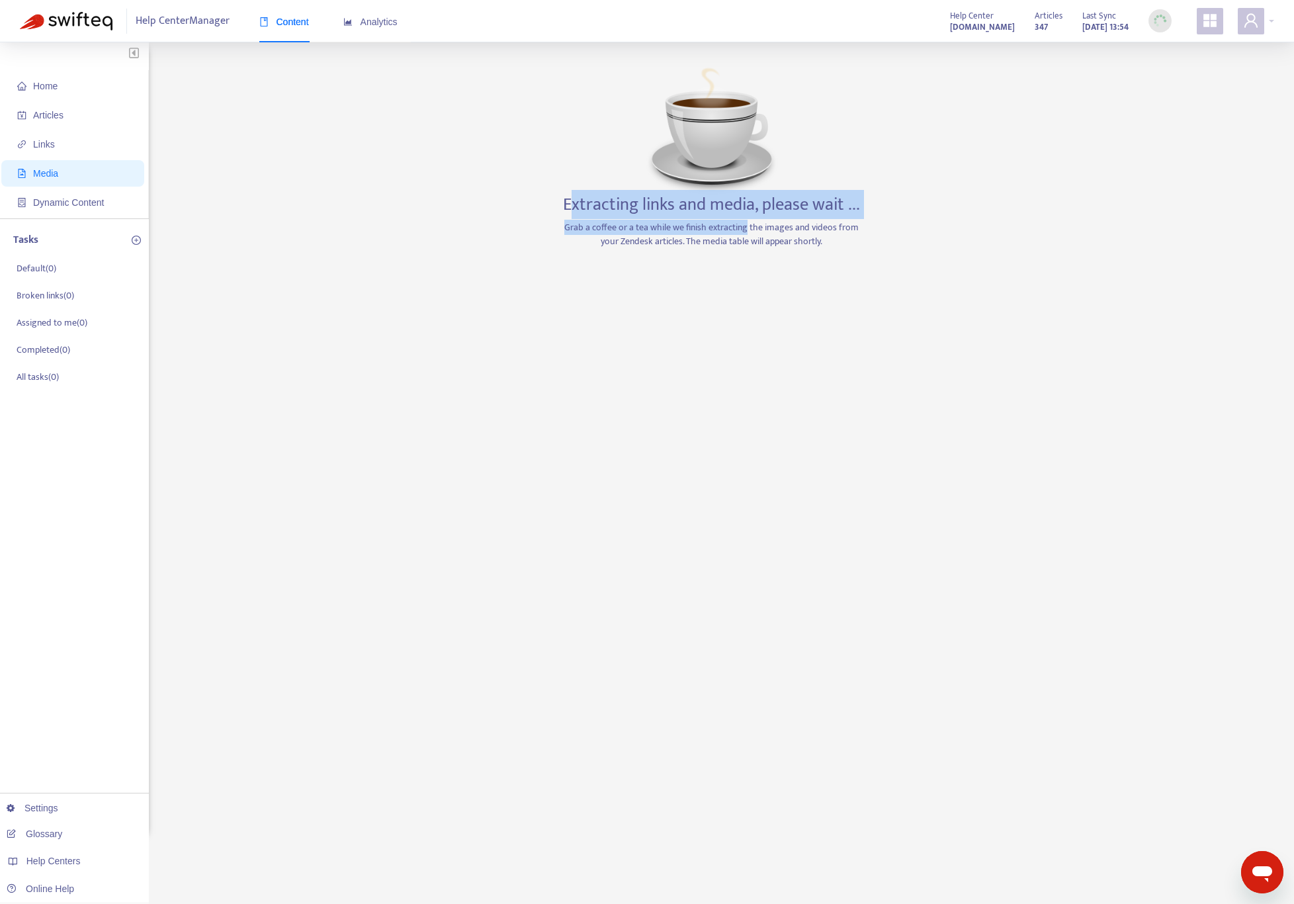
drag, startPoint x: 572, startPoint y: 204, endPoint x: 739, endPoint y: 225, distance: 168.0
click at [745, 230] on div "Extracting links and media, please wait ... Grab a coffee or a tea while we fin…" at bounding box center [712, 449] width 311 height 774
click at [809, 234] on p "Grab a coffee or a tea while we finish extracting the images and videos from yo…" at bounding box center [712, 234] width 311 height 28
drag, startPoint x: 840, startPoint y: 244, endPoint x: 546, endPoint y: 199, distance: 297.2
click at [546, 199] on div "Home Articles Links Media Dynamic Content Tasks Default ( 0 ) Broken links ( 0 …" at bounding box center [647, 449] width 1255 height 774
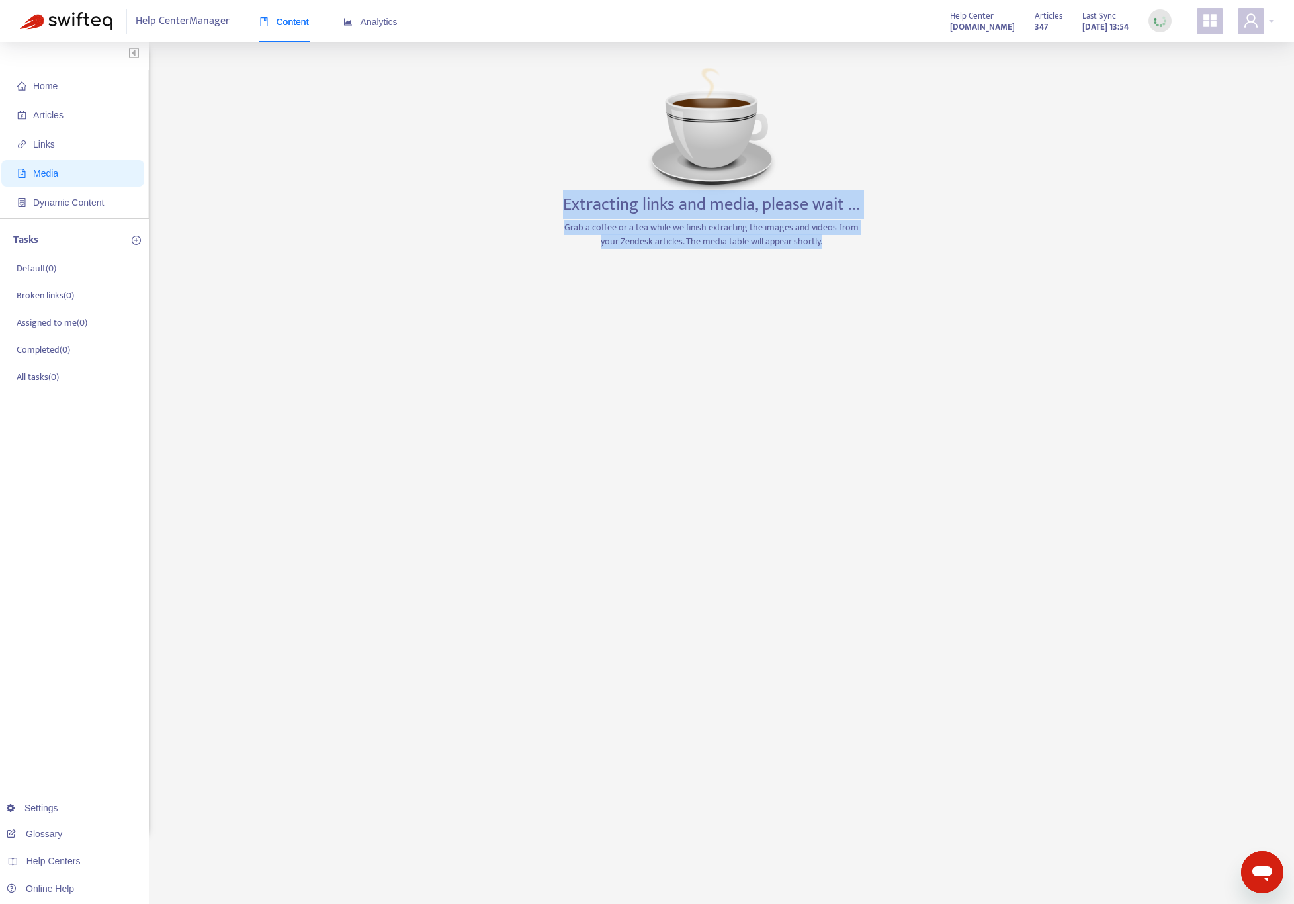
click at [547, 201] on div "Home Articles Links Media Dynamic Content Tasks Default ( 0 ) Broken links ( 0 …" at bounding box center [647, 449] width 1255 height 774
drag, startPoint x: 568, startPoint y: 201, endPoint x: 862, endPoint y: 246, distance: 297.3
click at [889, 246] on div "Home Articles Links Media Dynamic Content Tasks Default ( 0 ) Broken links ( 0 …" at bounding box center [647, 449] width 1255 height 774
click at [860, 246] on p "Grab a coffee or a tea while we finish extracting the images and videos from yo…" at bounding box center [712, 234] width 311 height 28
drag, startPoint x: 854, startPoint y: 248, endPoint x: 549, endPoint y: 202, distance: 309.1
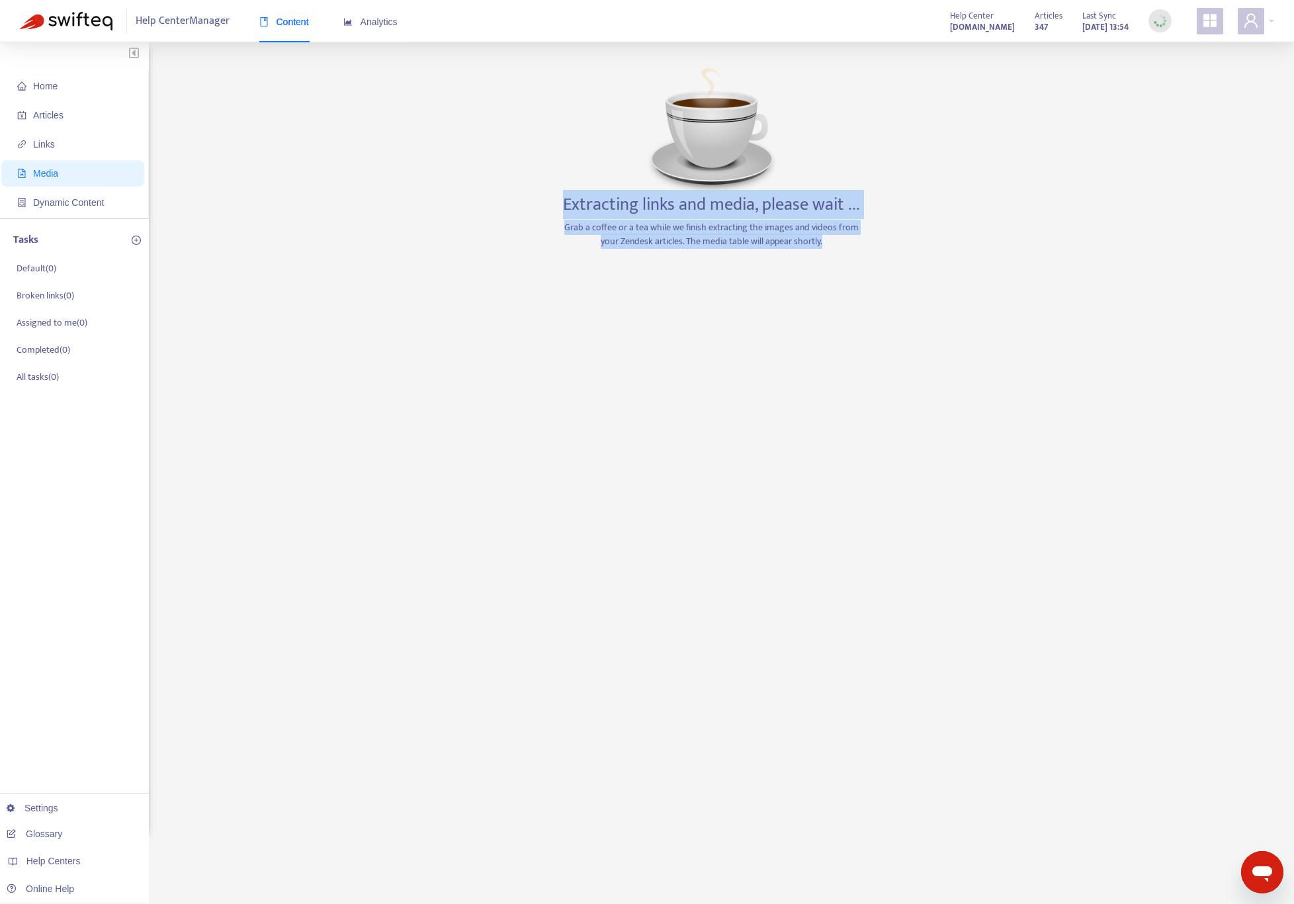
click at [549, 202] on div "Home Articles Links Media Dynamic Content Tasks Default ( 0 ) Broken links ( 0 …" at bounding box center [647, 449] width 1255 height 774
